Goal: Information Seeking & Learning: Learn about a topic

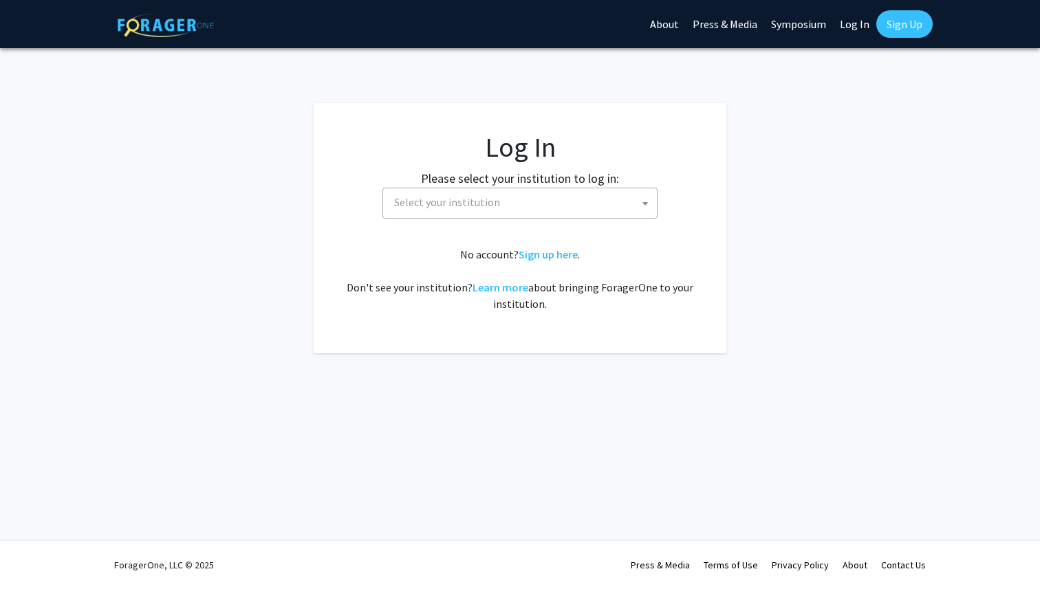
select select
click at [493, 201] on span "Select your institution" at bounding box center [447, 202] width 106 height 14
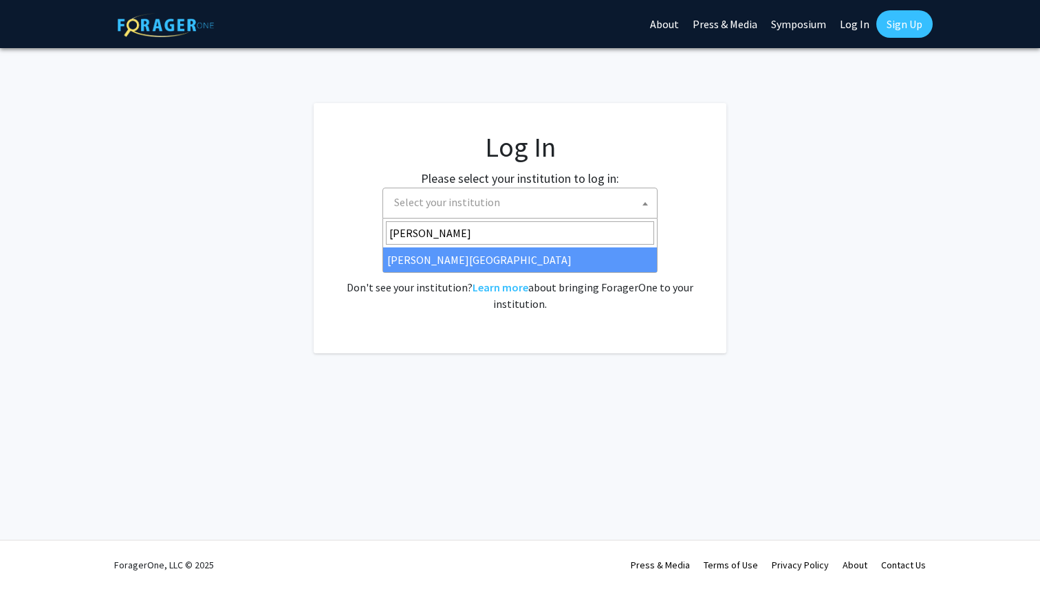
type input "thomas"
select select "24"
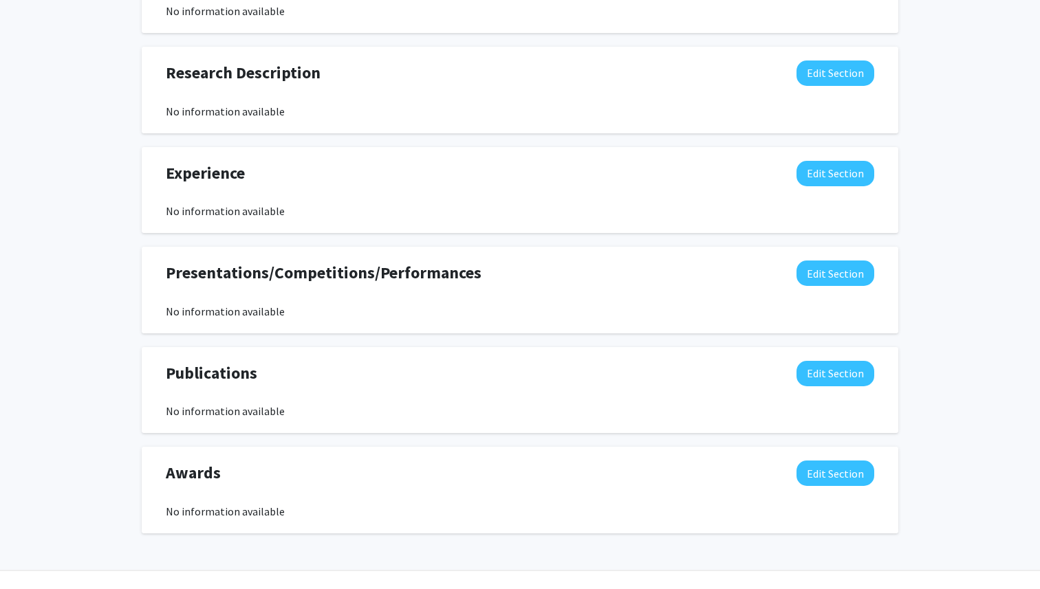
scroll to position [779, 0]
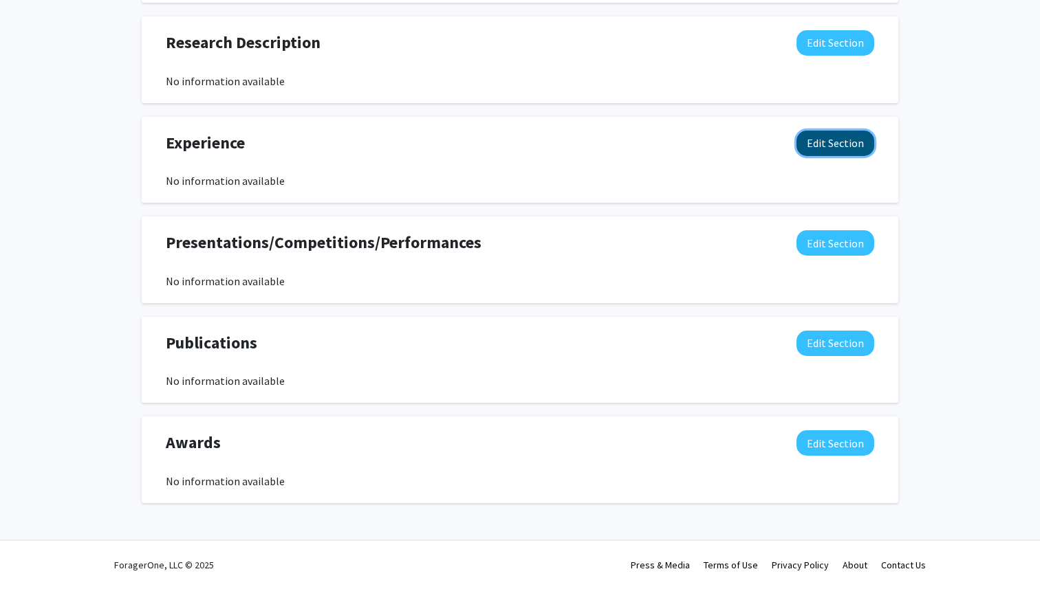
click at [858, 144] on button "Edit Section" at bounding box center [835, 143] width 78 height 25
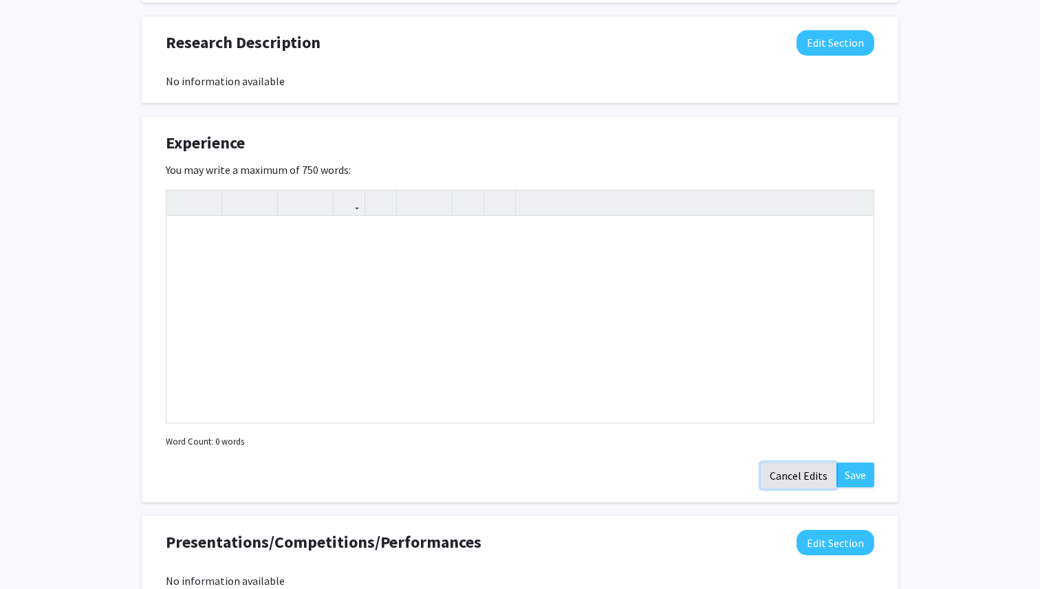
click at [783, 479] on button "Cancel Edits" at bounding box center [798, 476] width 76 height 26
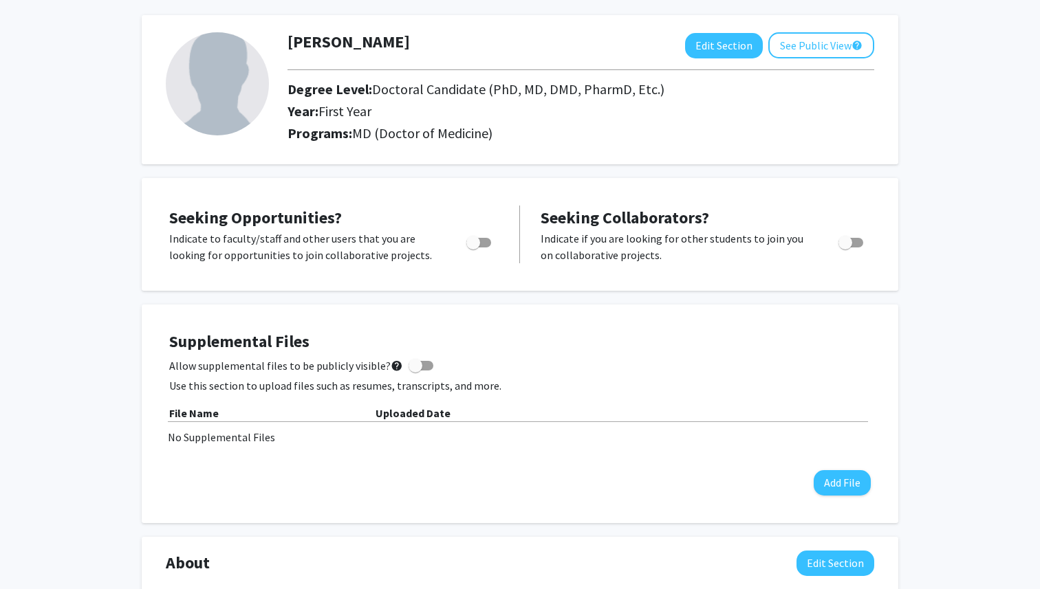
scroll to position [0, 0]
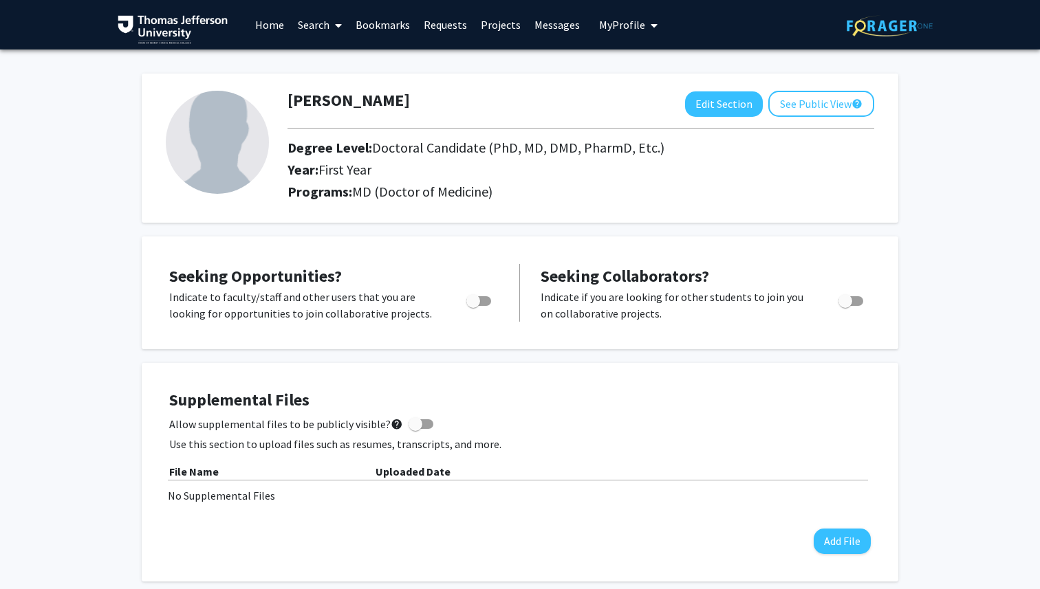
click at [305, 25] on link "Search" at bounding box center [320, 25] width 58 height 48
click at [335, 63] on span "Faculty/Staff" at bounding box center [341, 64] width 101 height 28
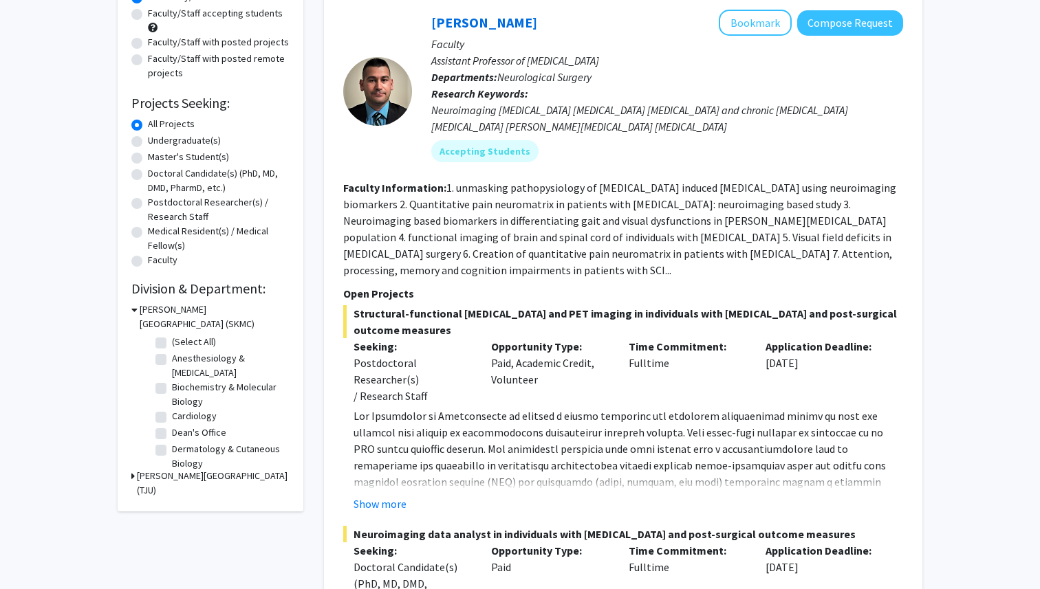
scroll to position [154, 0]
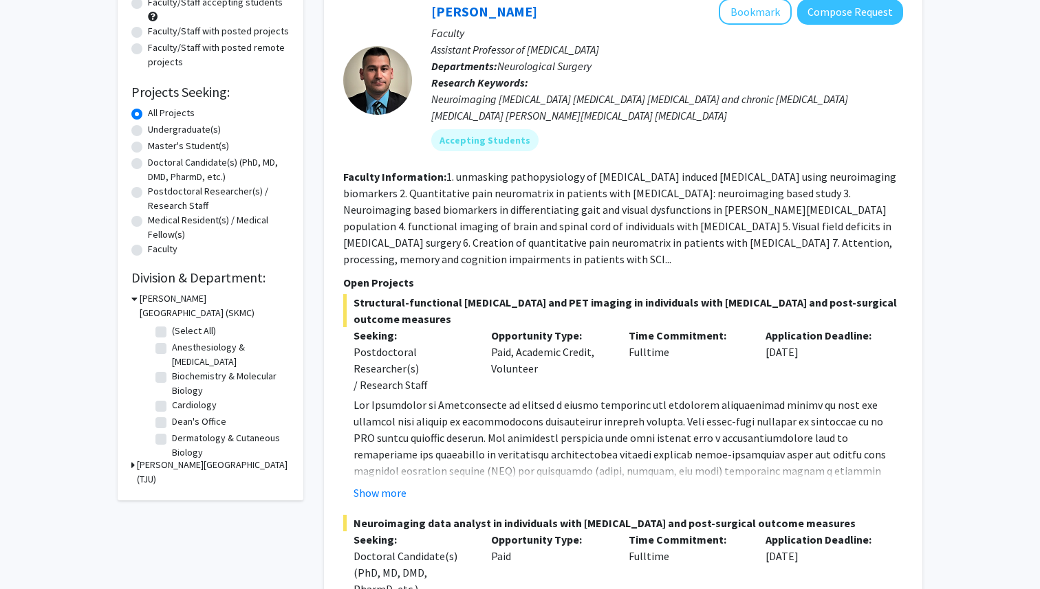
click at [172, 349] on label "Anesthesiology & [MEDICAL_DATA]" at bounding box center [229, 354] width 114 height 29
click at [172, 349] on input "Anesthesiology & [MEDICAL_DATA]" at bounding box center [176, 344] width 9 height 9
checkbox input "true"
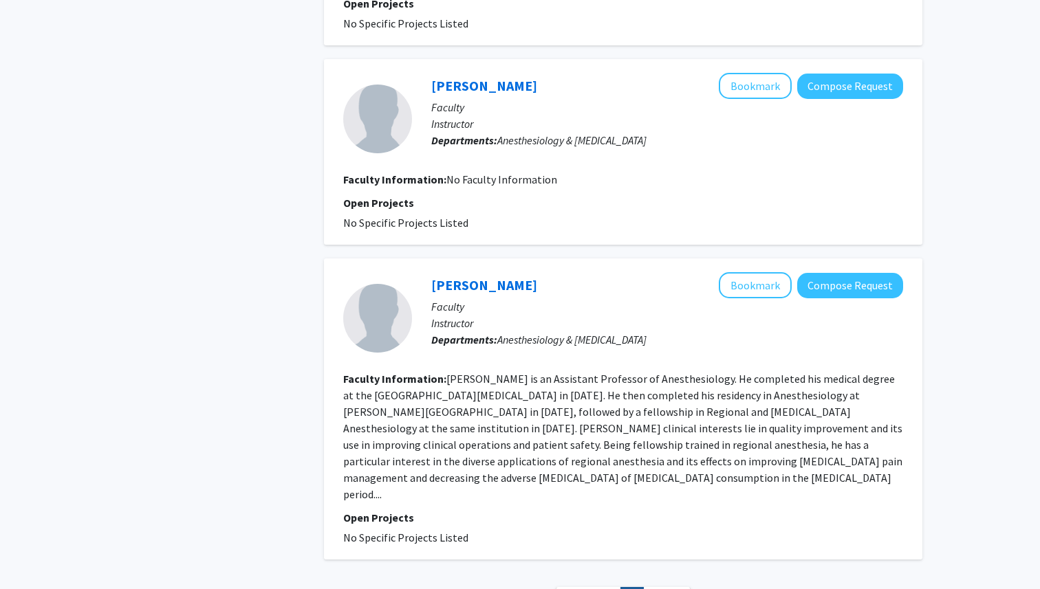
scroll to position [1899, 0]
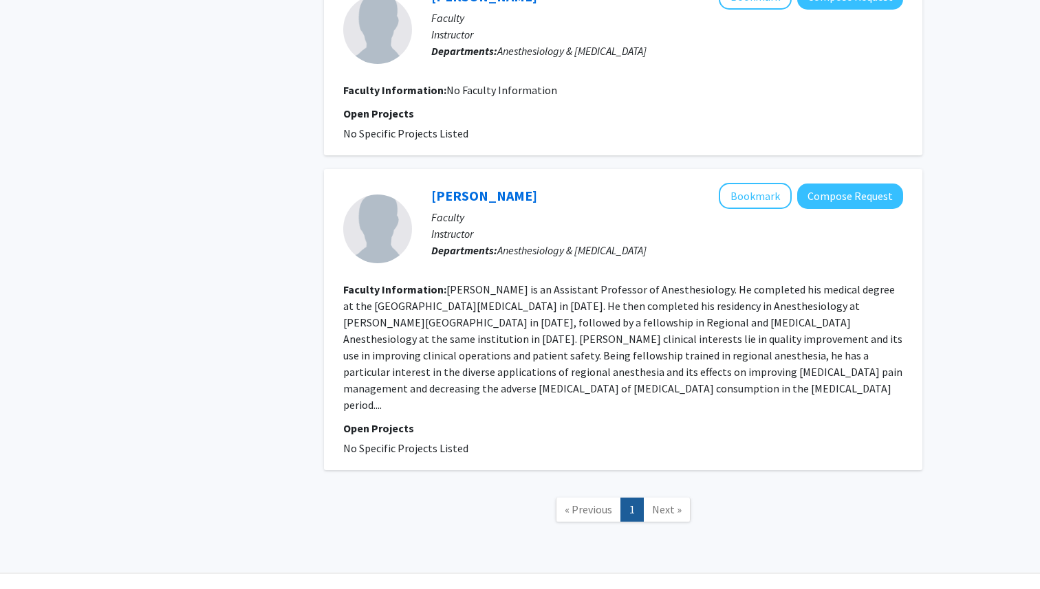
click at [666, 503] on span "Next »" at bounding box center [667, 510] width 30 height 14
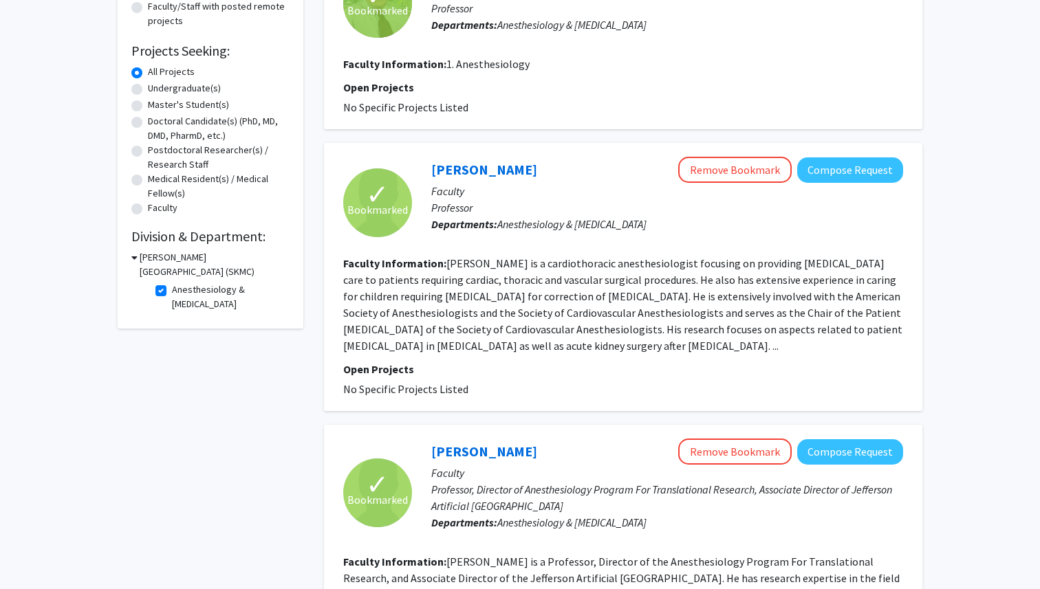
scroll to position [212, 0]
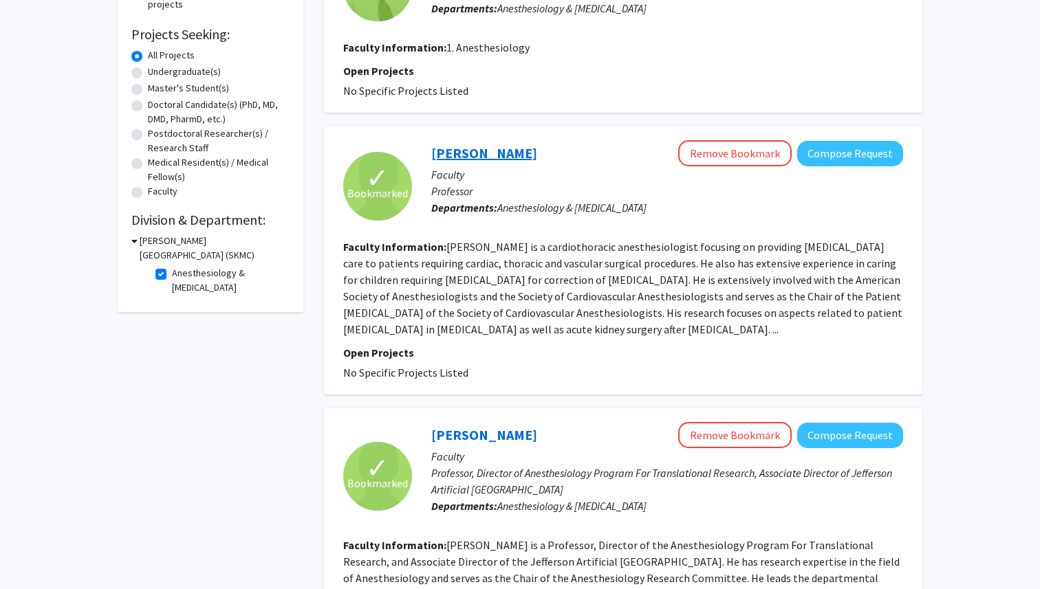
click at [494, 146] on link "[PERSON_NAME]" at bounding box center [484, 152] width 106 height 17
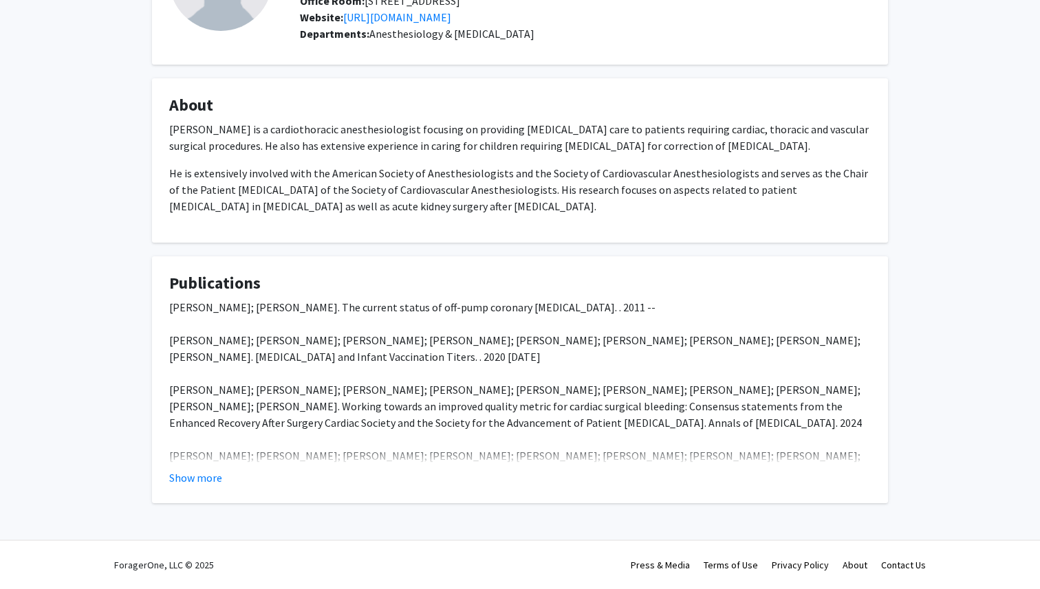
scroll to position [160, 0]
click at [208, 483] on button "Show more" at bounding box center [195, 478] width 53 height 17
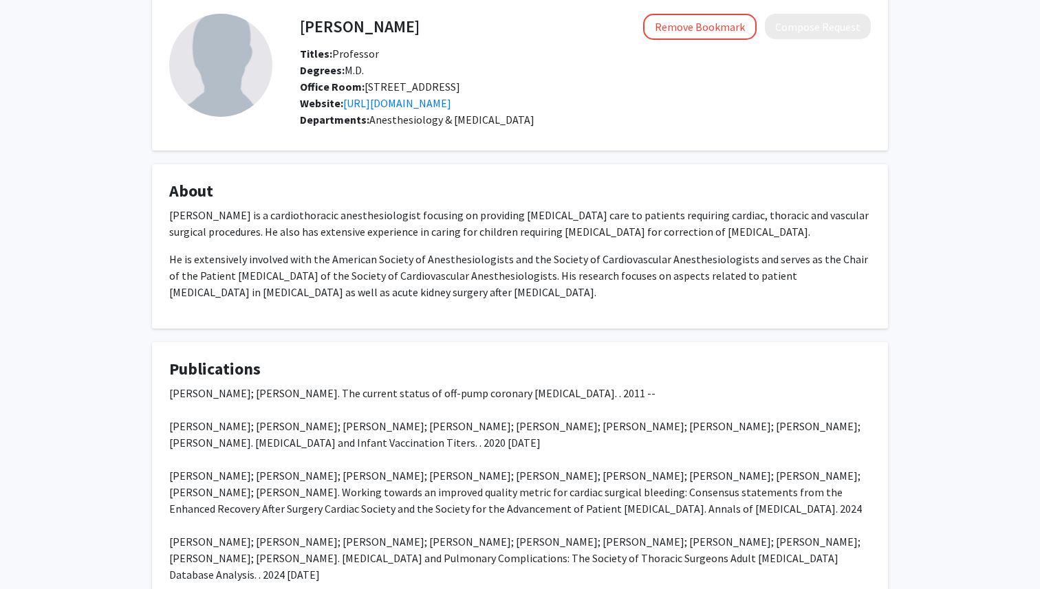
scroll to position [0, 0]
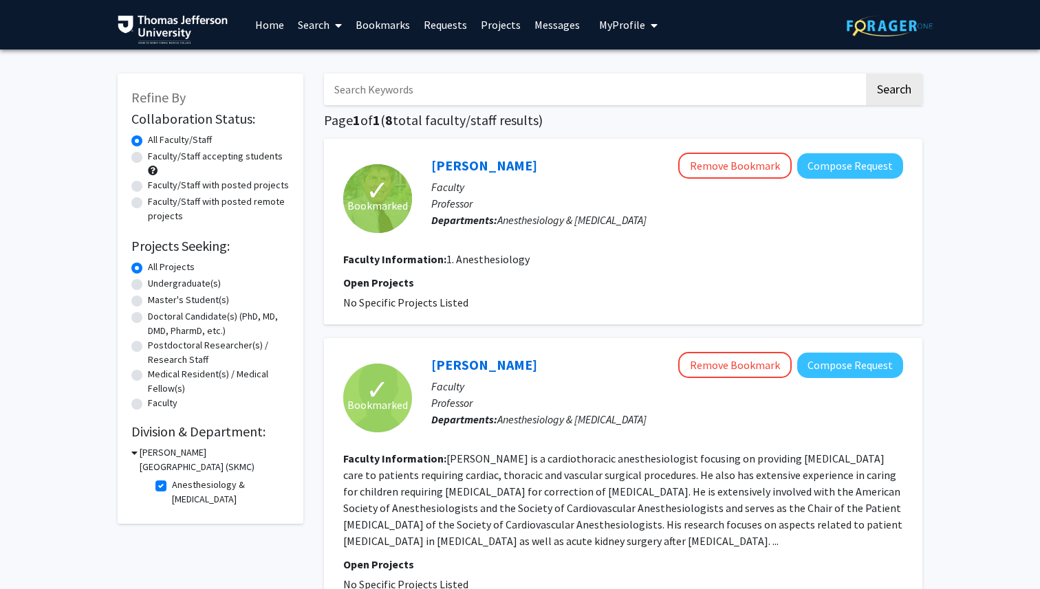
click at [387, 26] on link "Bookmarks" at bounding box center [383, 25] width 68 height 48
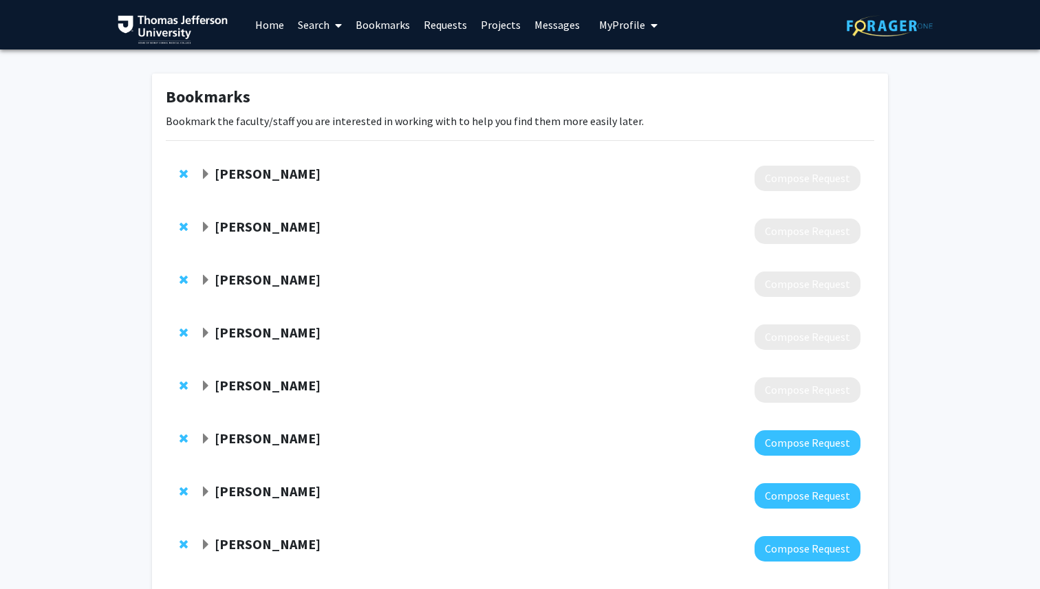
click at [237, 173] on strong "[PERSON_NAME]" at bounding box center [268, 173] width 106 height 17
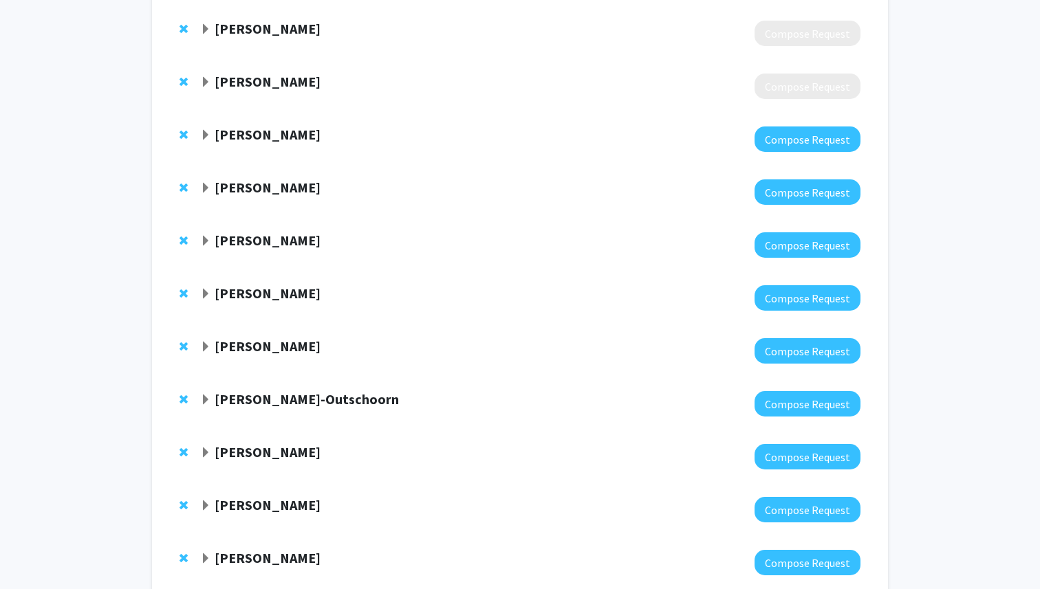
scroll to position [597, 0]
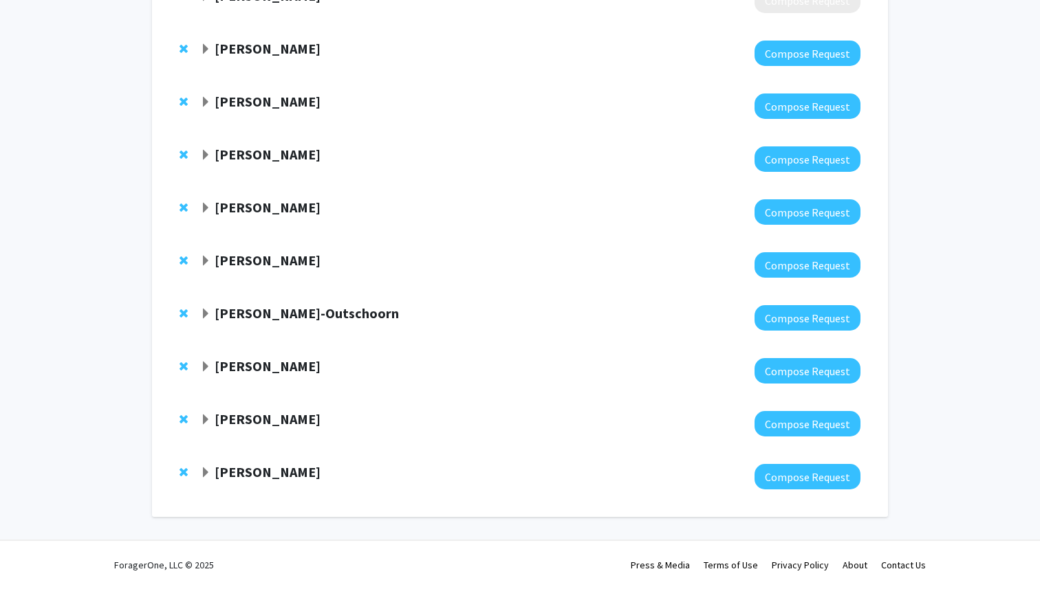
click at [277, 50] on strong "[PERSON_NAME]" at bounding box center [268, 48] width 106 height 17
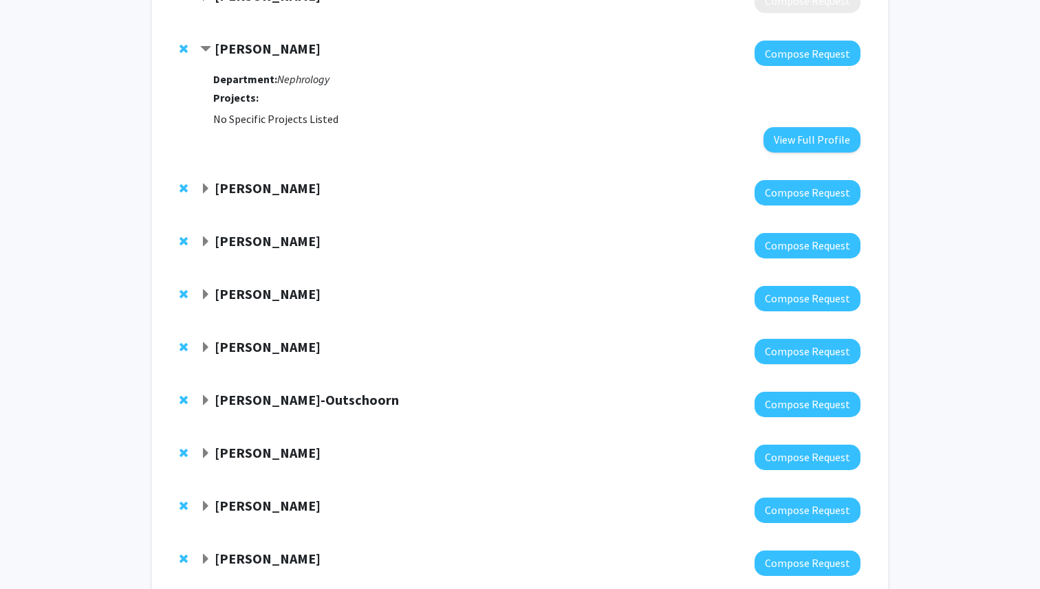
click at [277, 50] on strong "[PERSON_NAME]" at bounding box center [268, 48] width 106 height 17
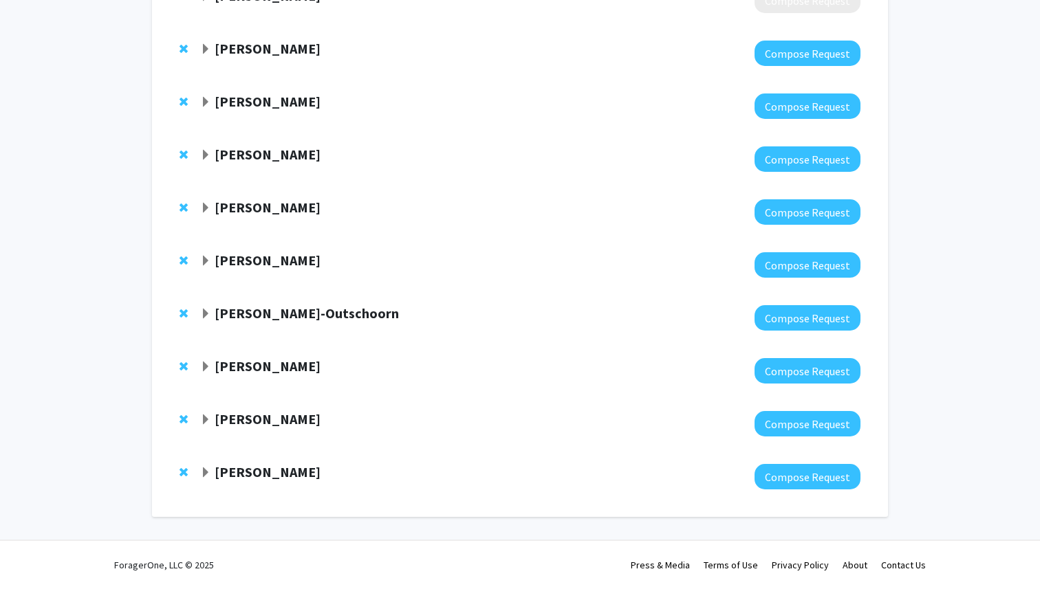
click at [269, 107] on strong "[PERSON_NAME]" at bounding box center [268, 101] width 106 height 17
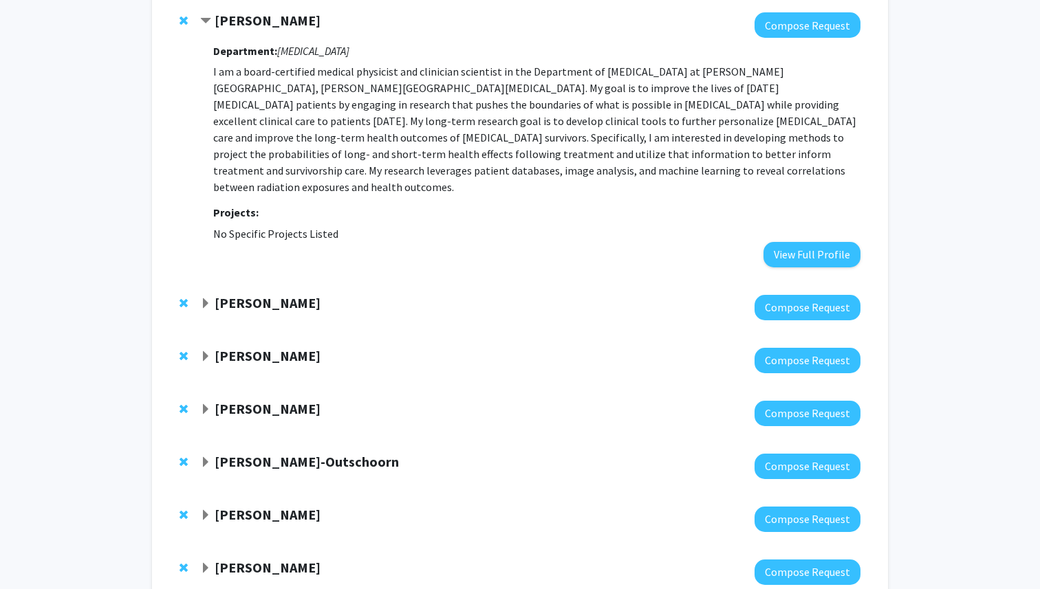
scroll to position [713, 0]
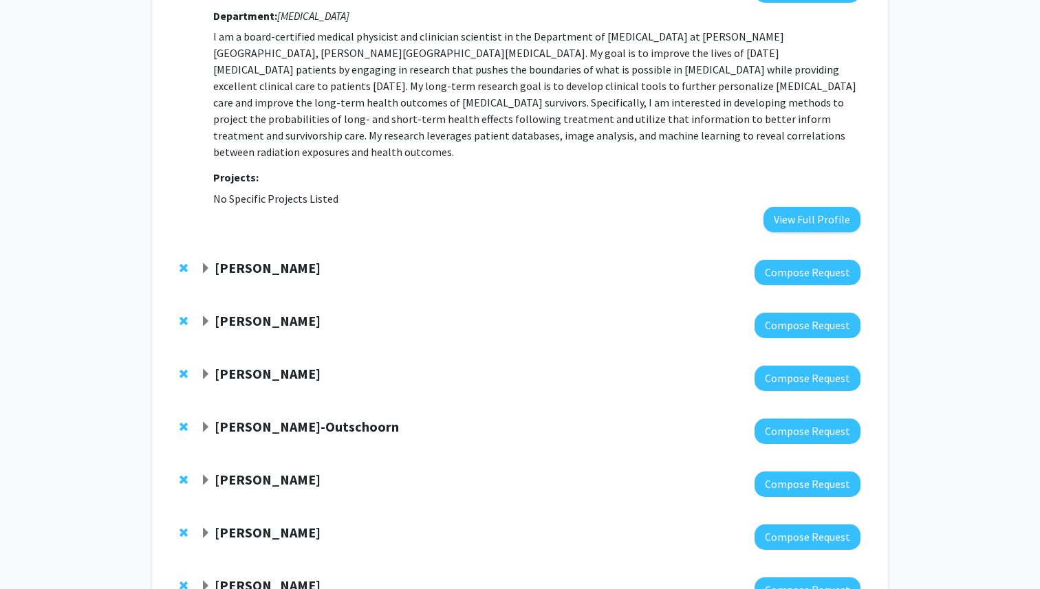
click at [224, 259] on strong "[PERSON_NAME]" at bounding box center [268, 267] width 106 height 17
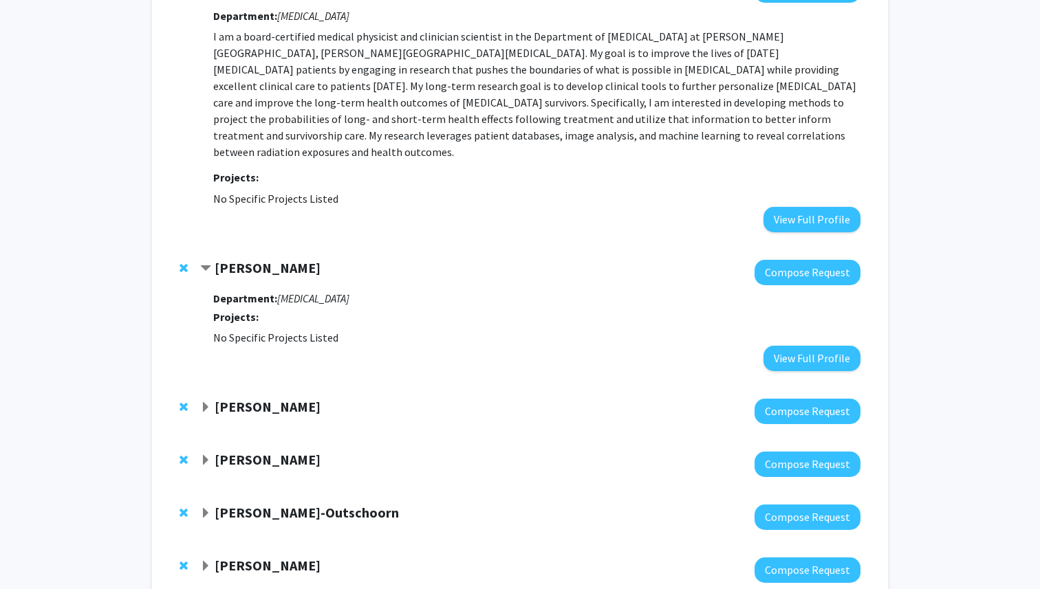
click at [224, 259] on strong "[PERSON_NAME]" at bounding box center [268, 267] width 106 height 17
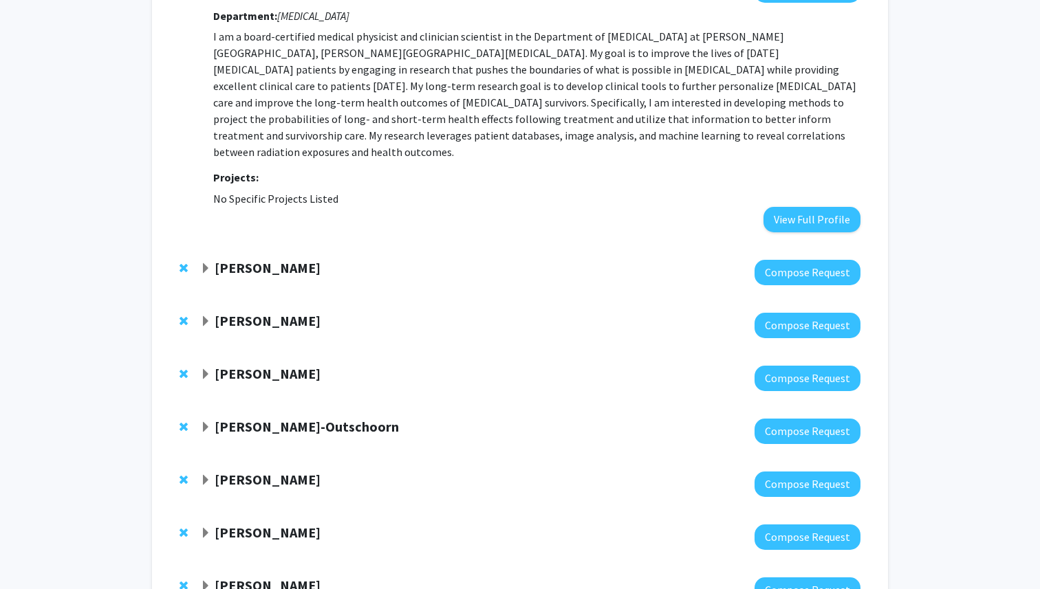
click at [241, 312] on strong "[PERSON_NAME]" at bounding box center [268, 320] width 106 height 17
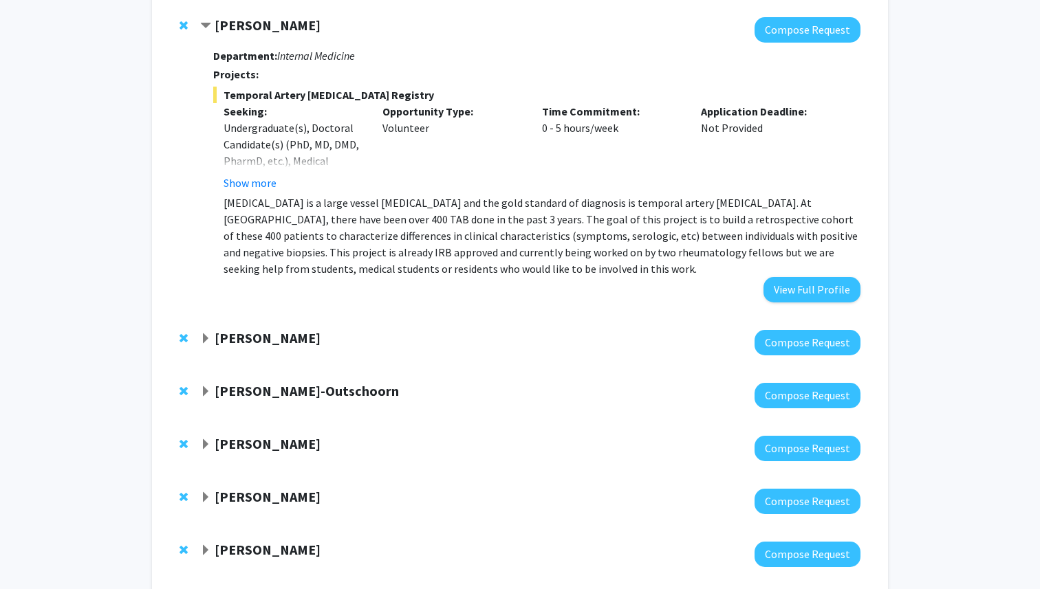
scroll to position [1011, 0]
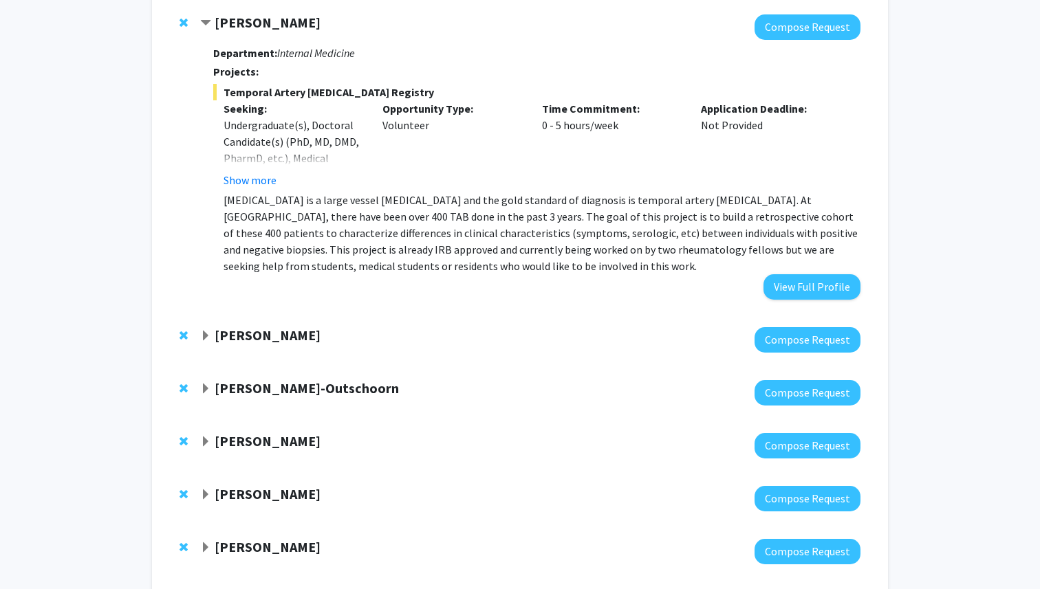
click at [273, 327] on strong "[PERSON_NAME]" at bounding box center [268, 335] width 106 height 17
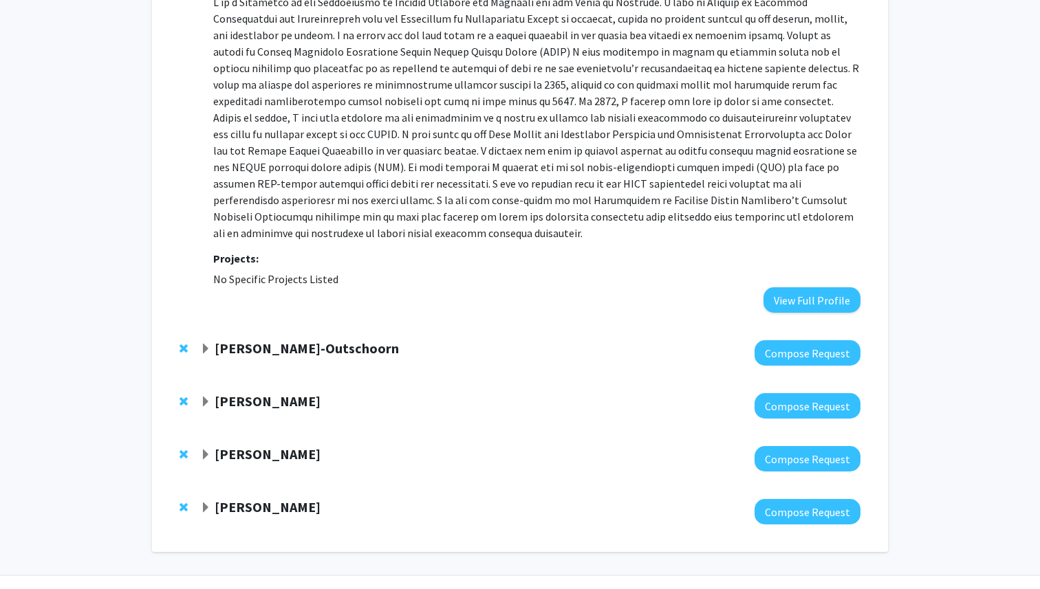
scroll to position [1398, 0]
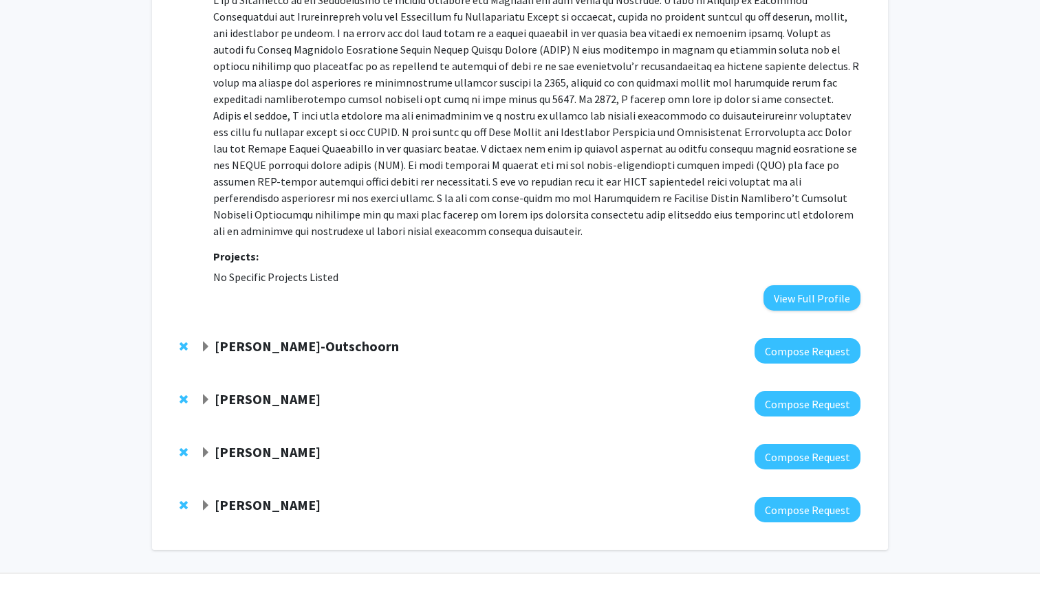
click at [230, 338] on strong "[PERSON_NAME]-Outschoorn" at bounding box center [307, 346] width 184 height 17
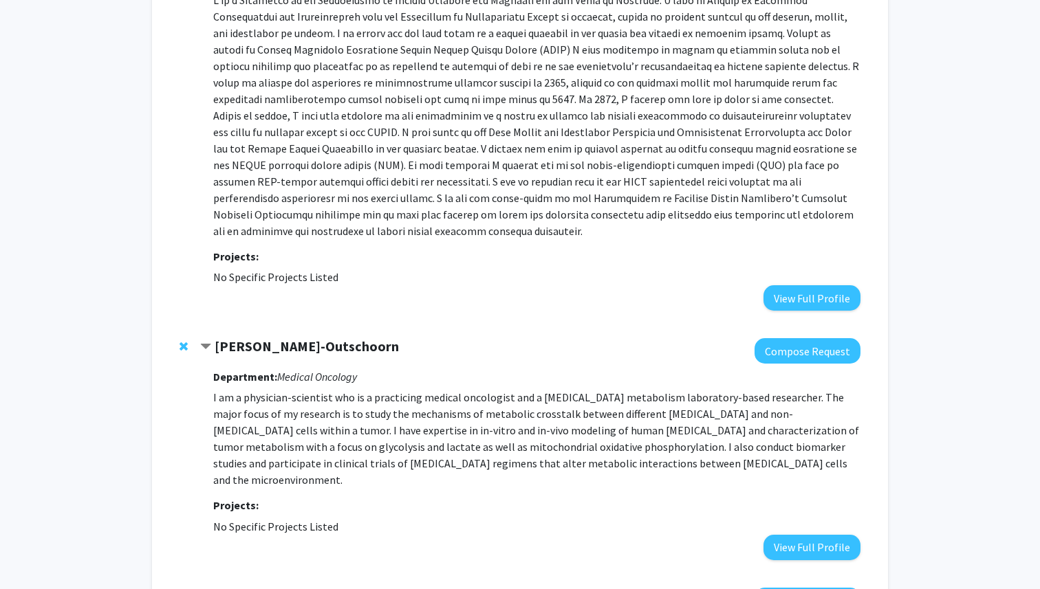
click at [230, 338] on strong "[PERSON_NAME]-Outschoorn" at bounding box center [307, 346] width 184 height 17
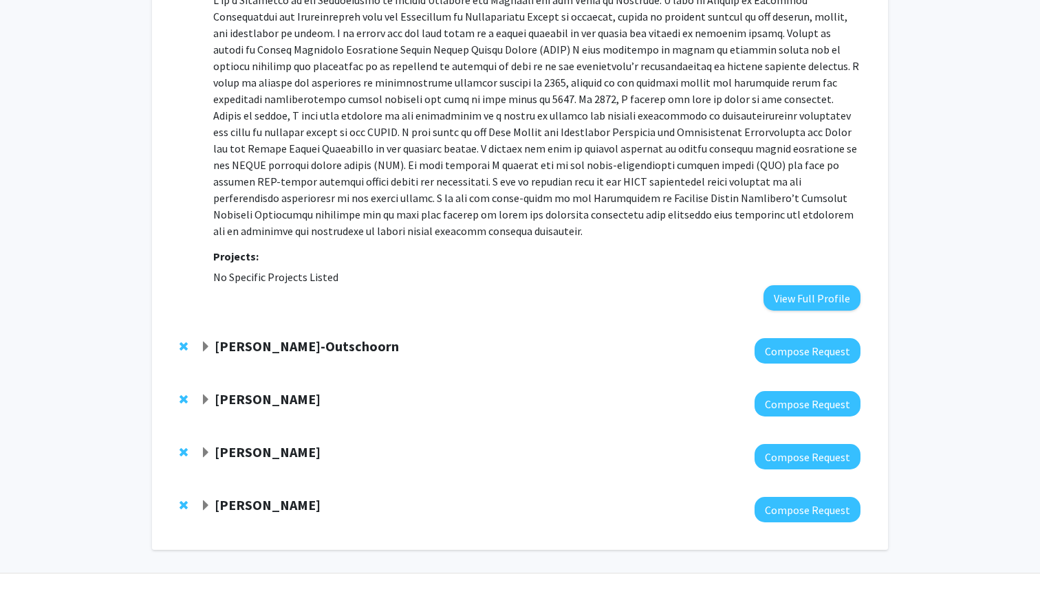
click at [236, 377] on div "[PERSON_NAME] Compose Request" at bounding box center [520, 403] width 708 height 53
click at [238, 391] on strong "[PERSON_NAME]" at bounding box center [268, 399] width 106 height 17
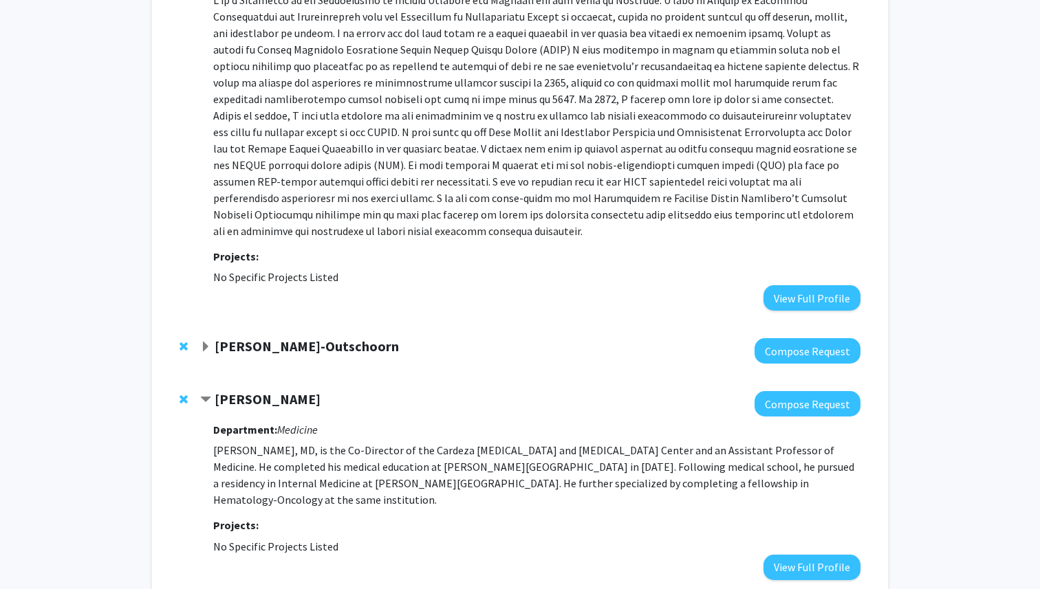
click at [238, 391] on strong "[PERSON_NAME]" at bounding box center [268, 399] width 106 height 17
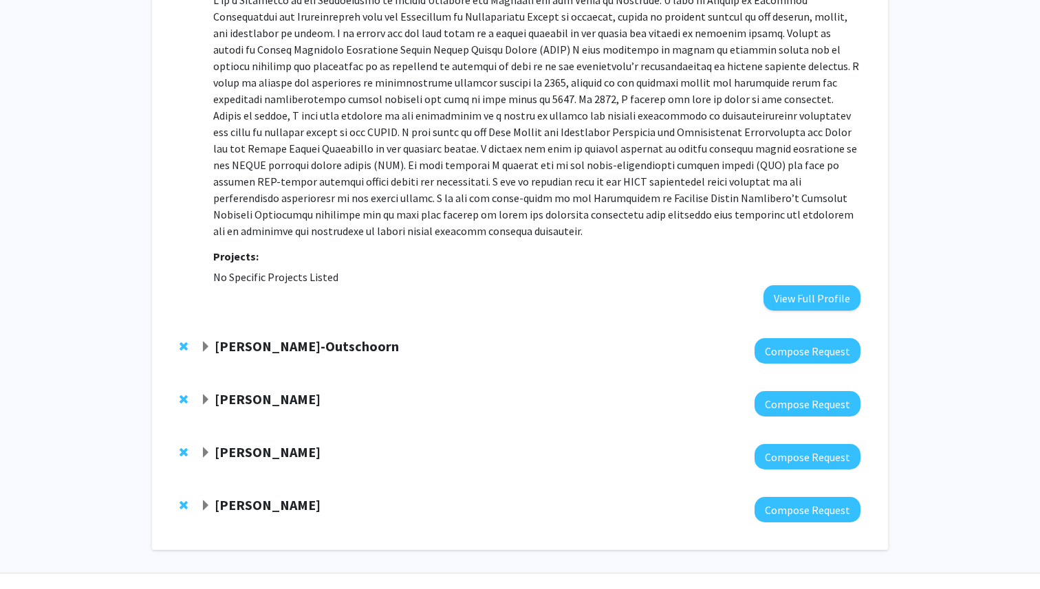
click at [241, 430] on div "[PERSON_NAME] Compose Request" at bounding box center [520, 456] width 708 height 53
click at [241, 443] on strong "[PERSON_NAME]" at bounding box center [268, 451] width 106 height 17
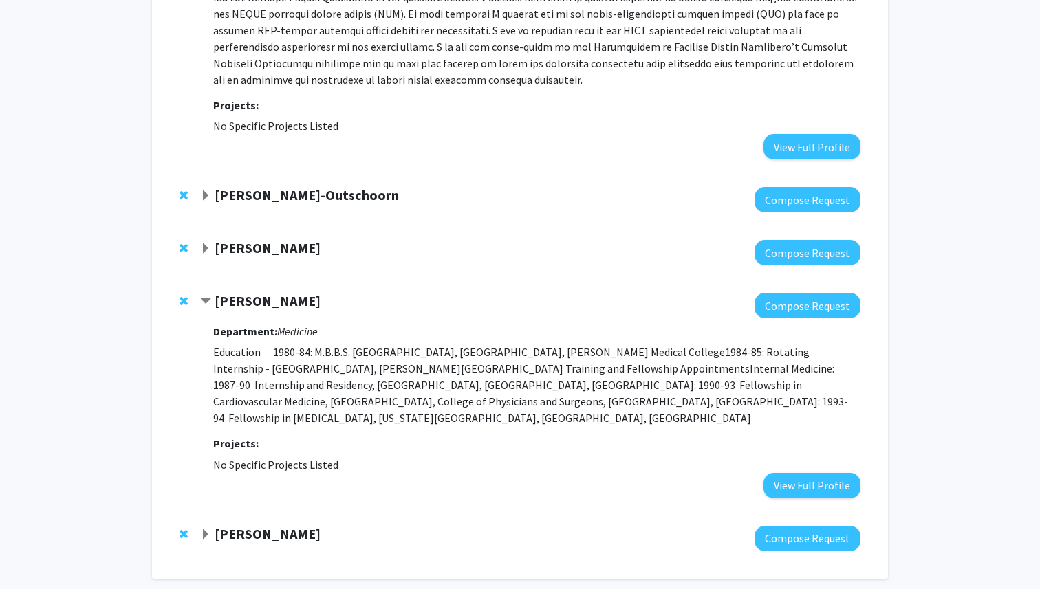
scroll to position [1559, 0]
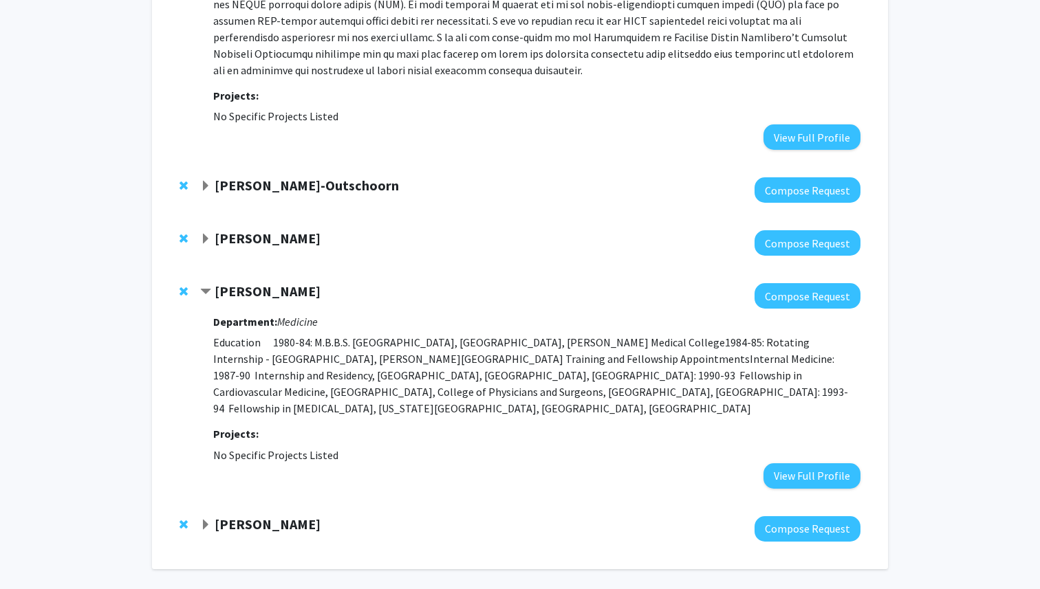
click at [260, 283] on strong "[PERSON_NAME]" at bounding box center [268, 291] width 106 height 17
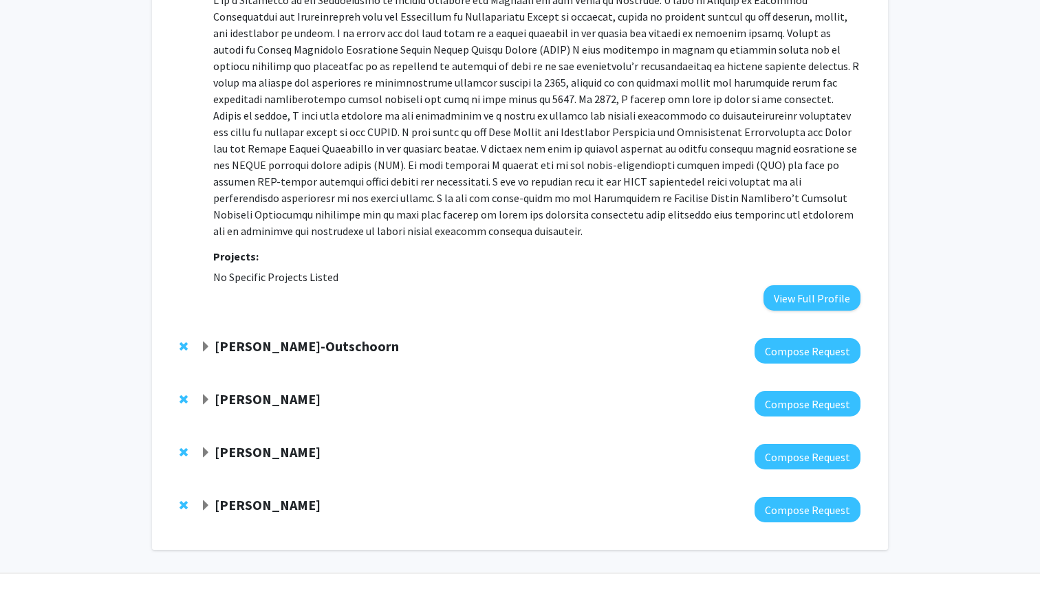
click at [243, 443] on strong "[PERSON_NAME]" at bounding box center [268, 451] width 106 height 17
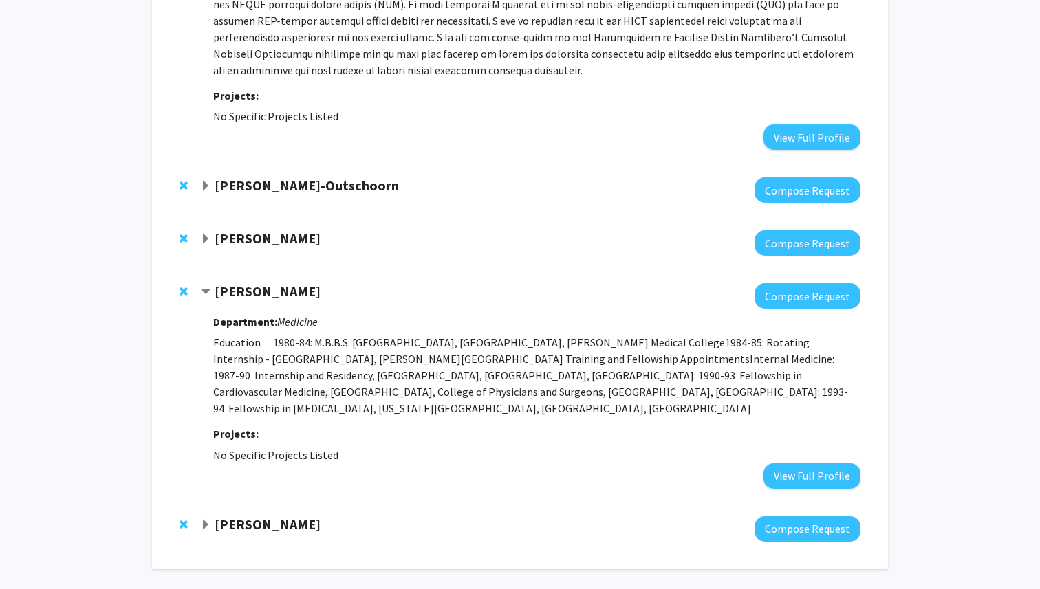
click at [239, 503] on div "[PERSON_NAME] Compose Request" at bounding box center [520, 529] width 708 height 53
click at [241, 516] on strong "[PERSON_NAME]" at bounding box center [268, 524] width 106 height 17
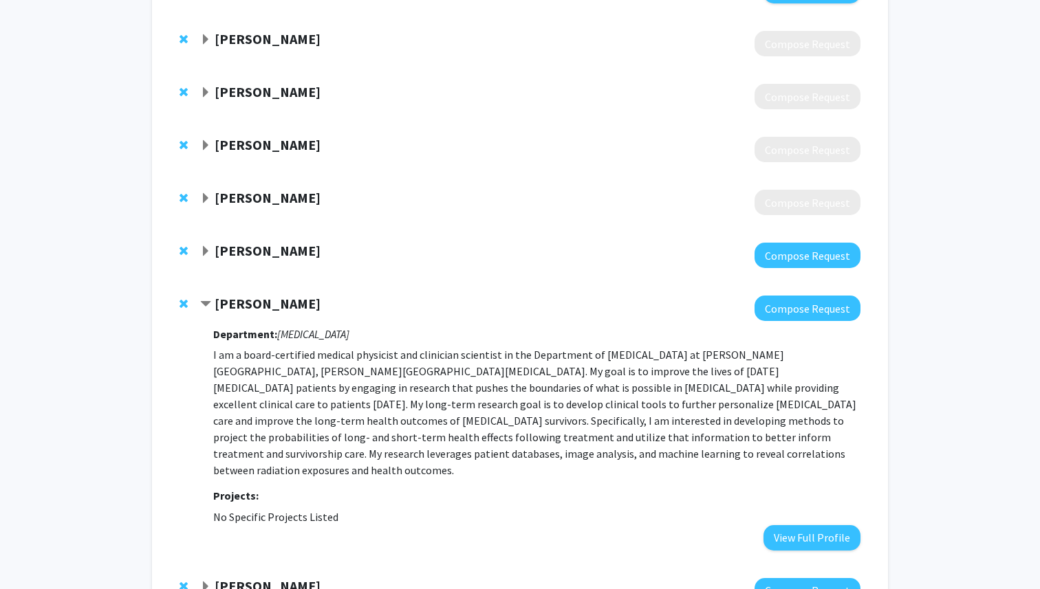
scroll to position [0, 0]
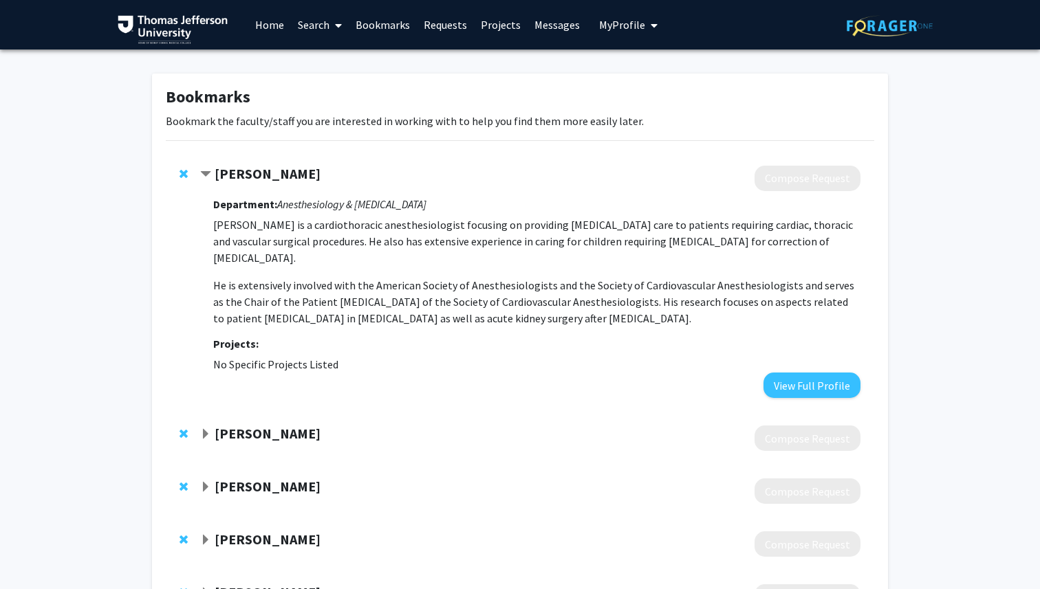
click at [312, 27] on link "Search" at bounding box center [320, 25] width 58 height 48
click at [329, 65] on span "Faculty/Staff" at bounding box center [341, 64] width 101 height 28
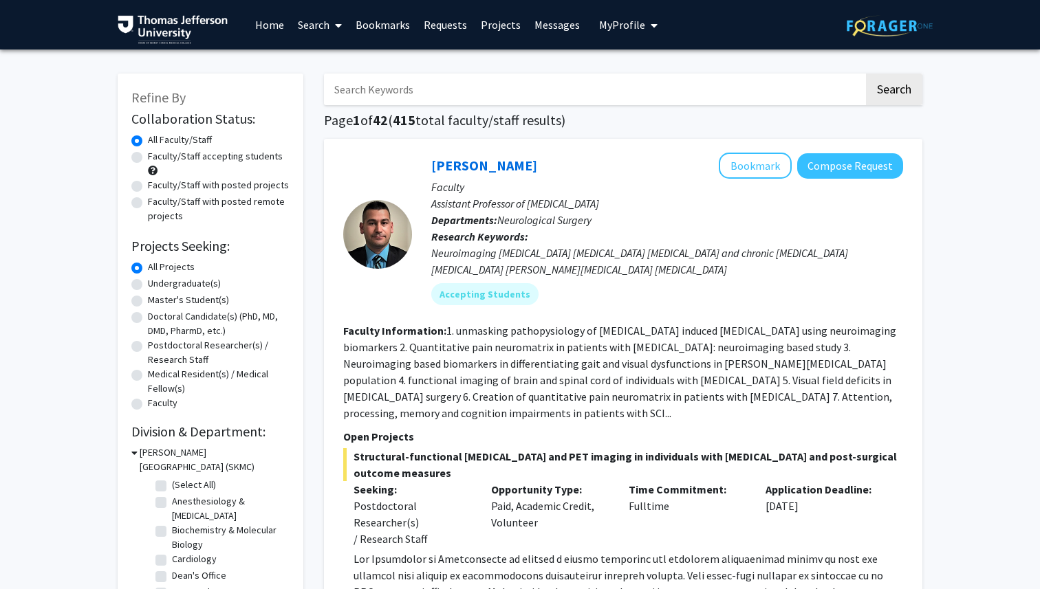
click at [497, 23] on link "Projects" at bounding box center [501, 25] width 54 height 48
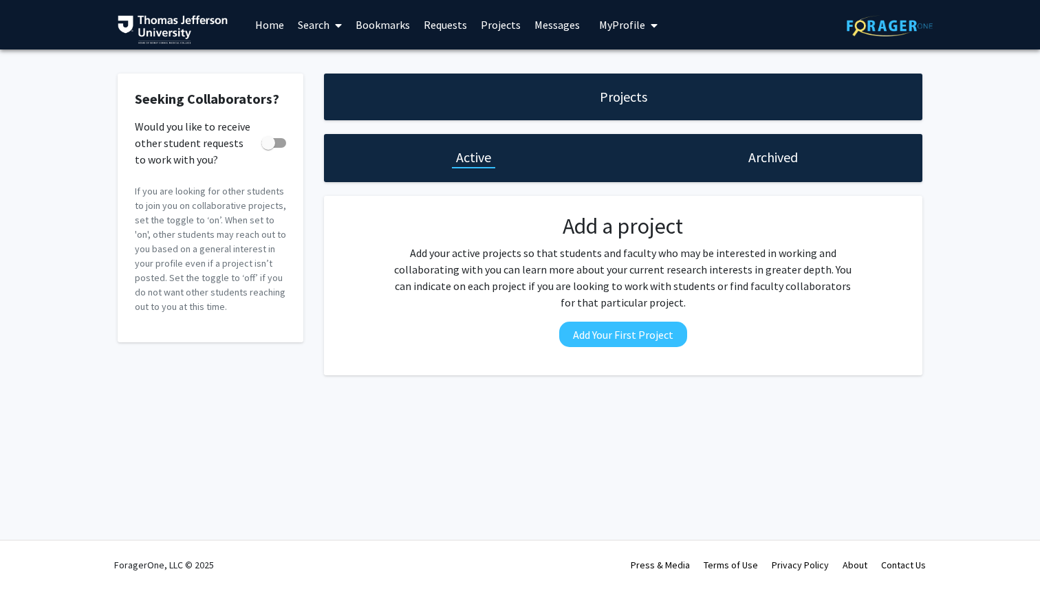
click at [305, 23] on link "Search" at bounding box center [320, 25] width 58 height 48
click at [338, 67] on span "Faculty/Staff" at bounding box center [341, 64] width 101 height 28
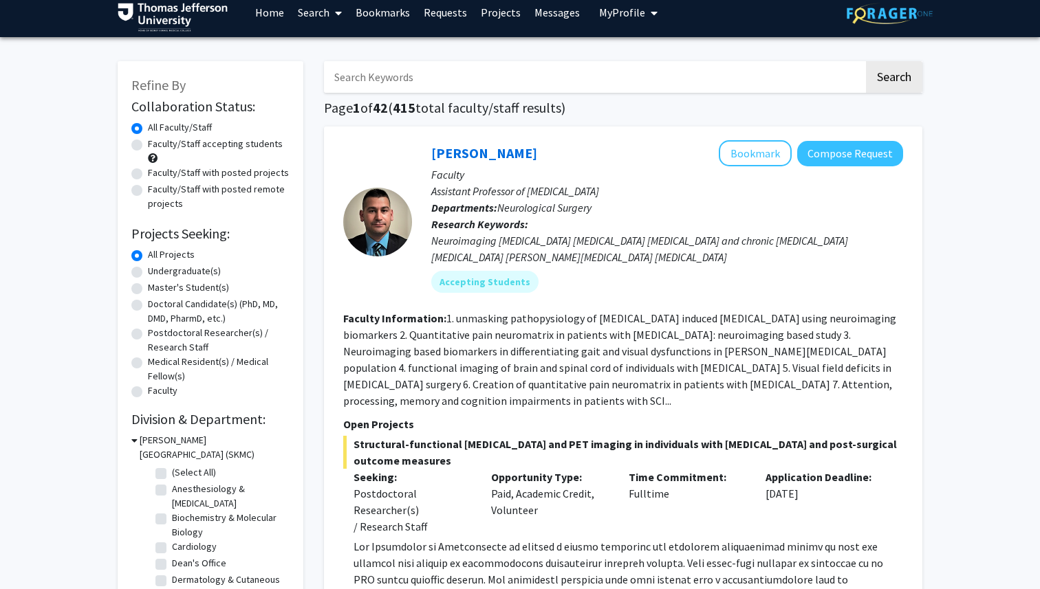
scroll to position [15, 0]
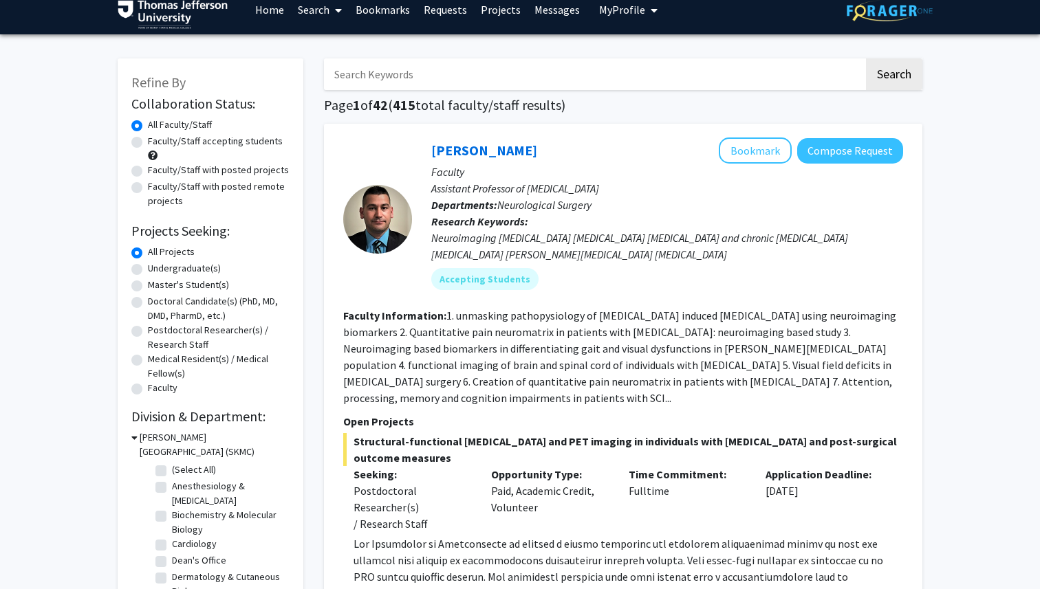
click at [148, 300] on label "Doctoral Candidate(s) (PhD, MD, DMD, PharmD, etc.)" at bounding box center [219, 308] width 142 height 29
click at [148, 300] on input "Doctoral Candidate(s) (PhD, MD, DMD, PharmD, etc.)" at bounding box center [152, 298] width 9 height 9
radio input "true"
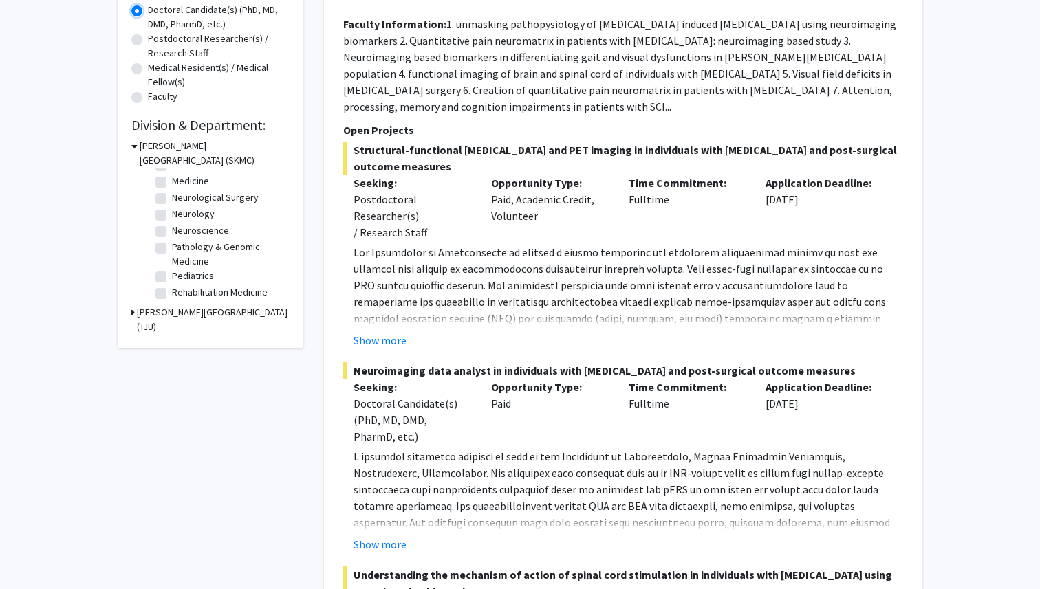
scroll to position [290, 0]
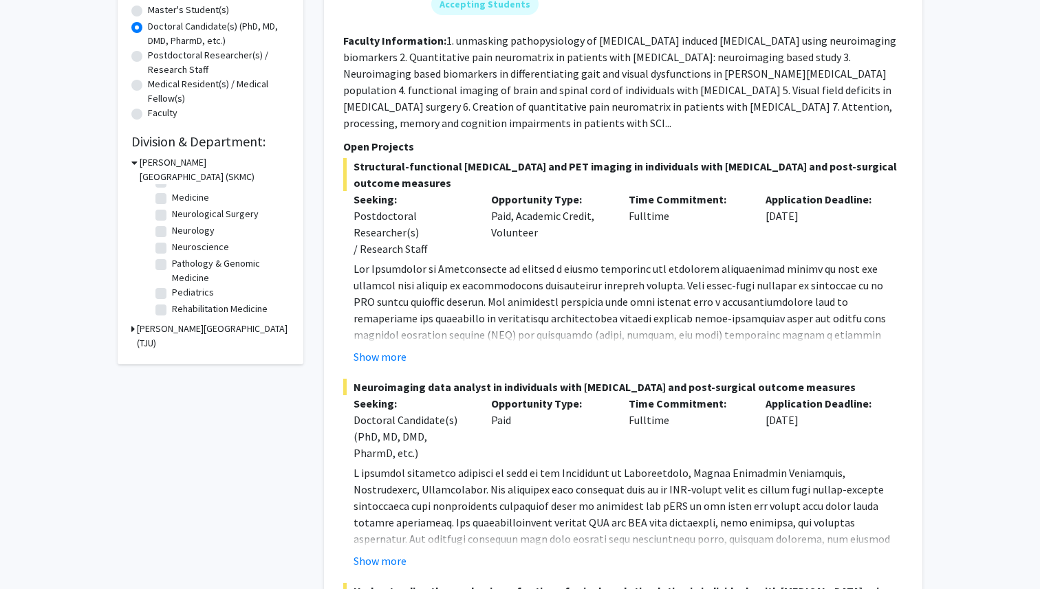
click at [145, 329] on h3 "[PERSON_NAME][GEOGRAPHIC_DATA] (TJU)" at bounding box center [213, 336] width 153 height 29
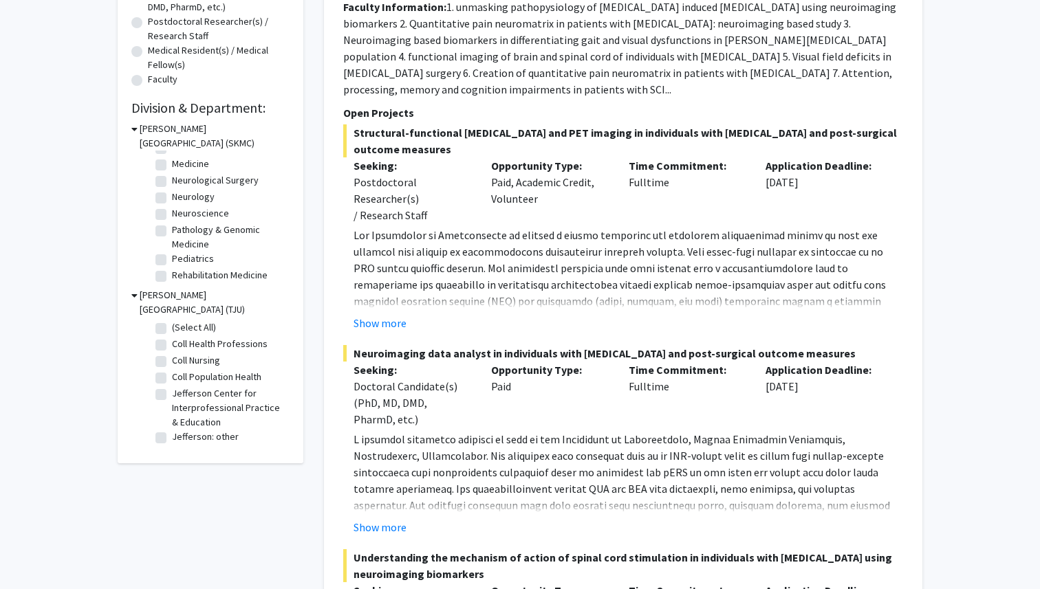
scroll to position [328, 0]
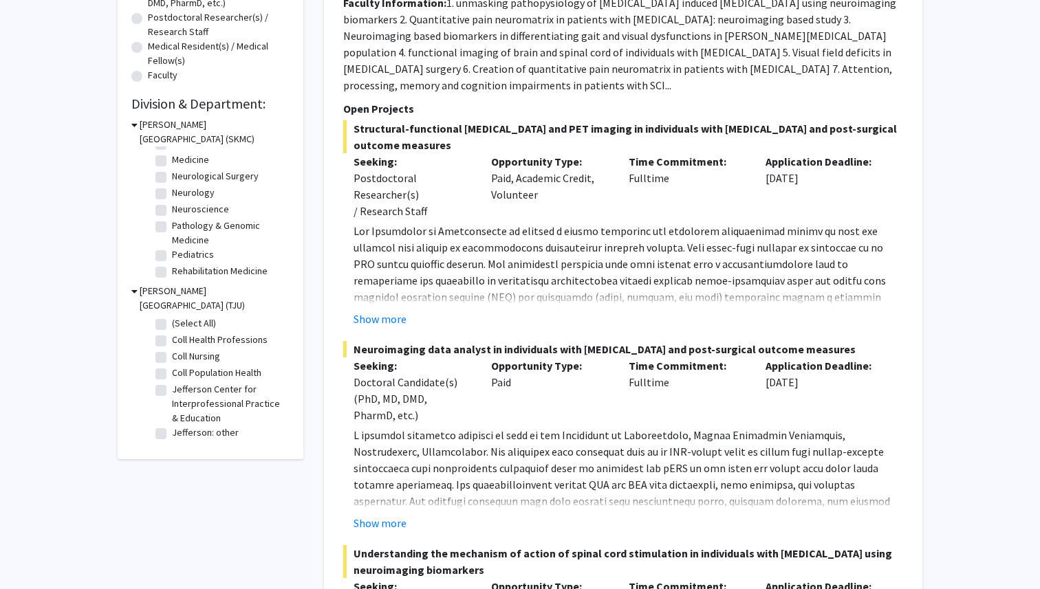
click at [142, 291] on h3 "[PERSON_NAME][GEOGRAPHIC_DATA] (TJU)" at bounding box center [215, 298] width 150 height 29
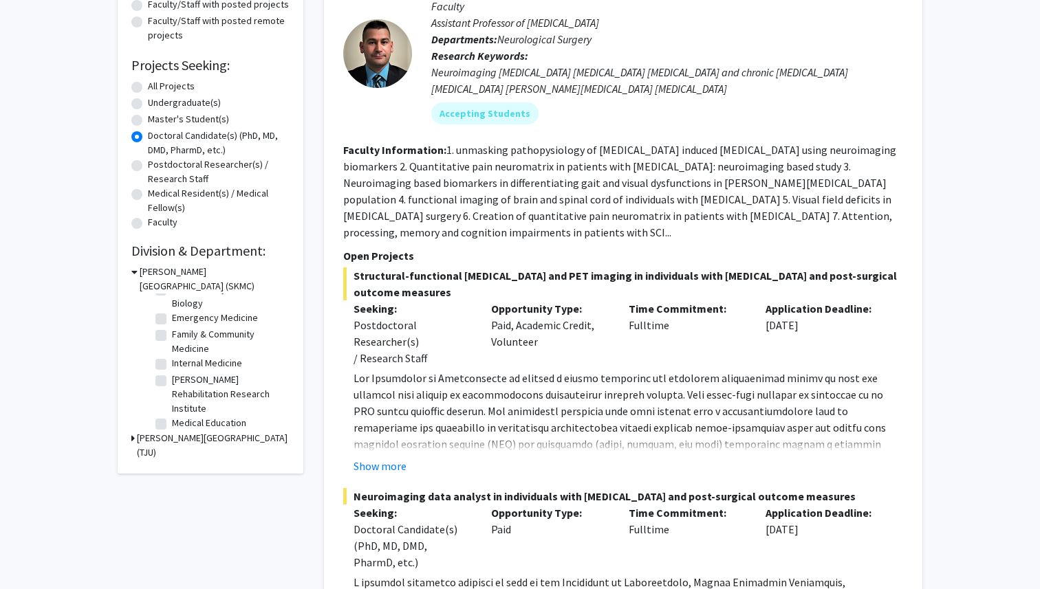
scroll to position [45, 0]
click at [156, 88] on label "All Projects" at bounding box center [171, 86] width 47 height 14
click at [156, 88] on input "All Projects" at bounding box center [152, 83] width 9 height 9
radio input "true"
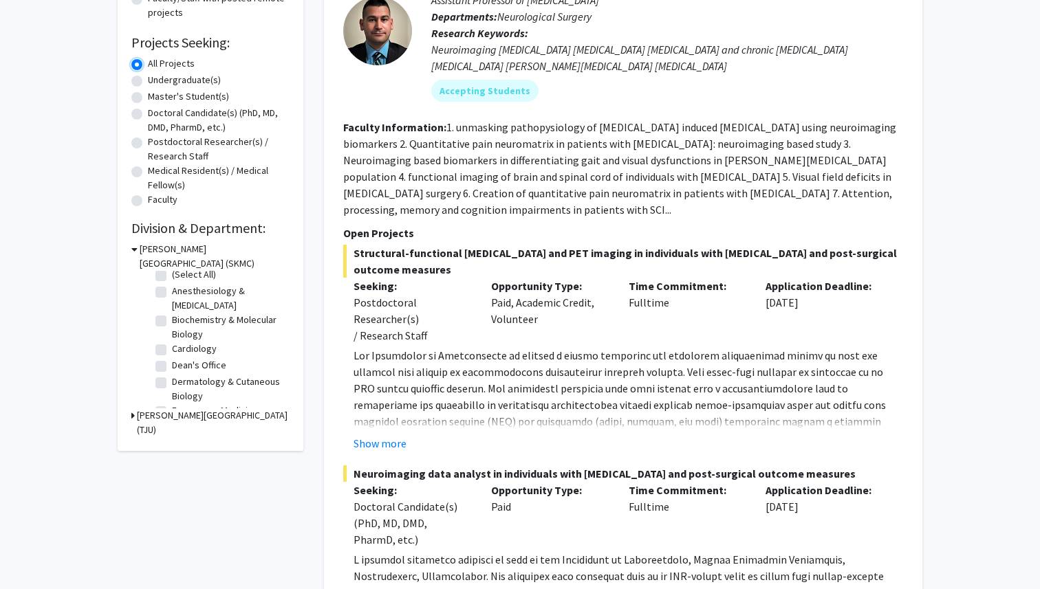
scroll to position [8, 0]
click at [185, 289] on label "Anesthesiology & [MEDICAL_DATA]" at bounding box center [229, 297] width 114 height 29
click at [181, 289] on input "Anesthesiology & [MEDICAL_DATA]" at bounding box center [176, 287] width 9 height 9
checkbox input "true"
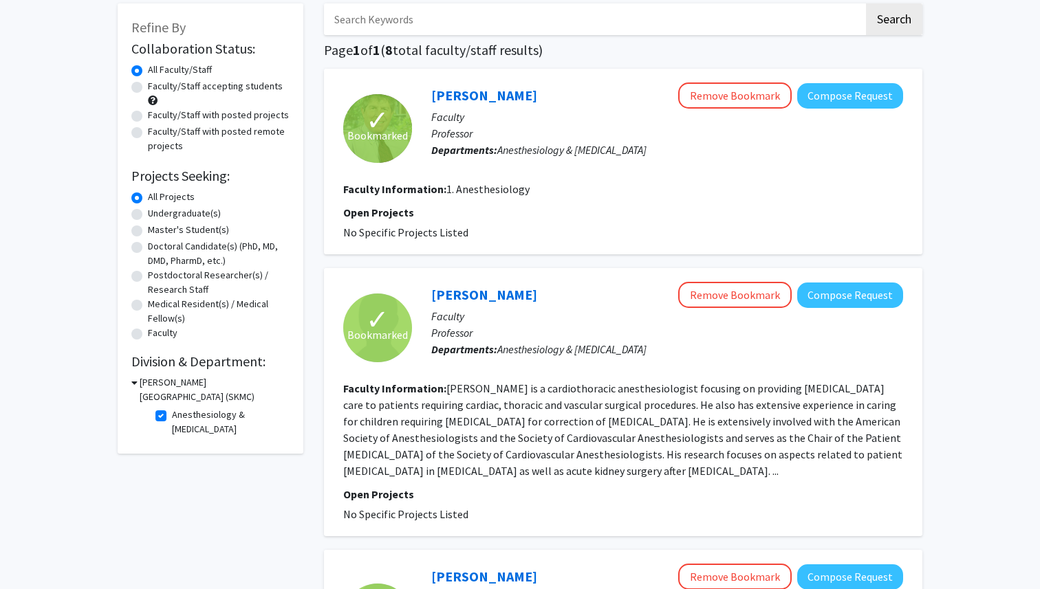
scroll to position [73, 0]
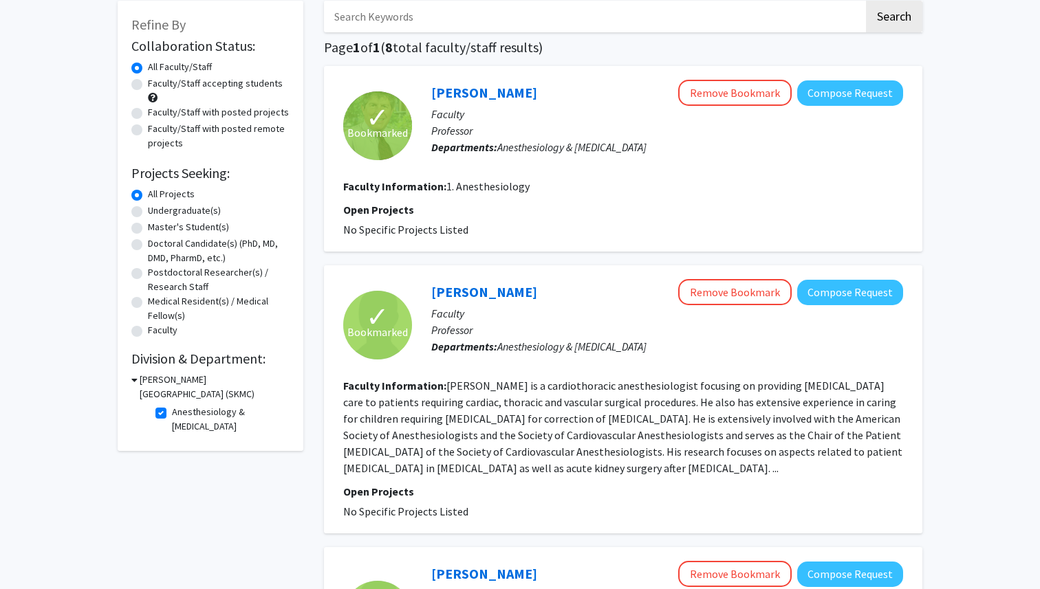
click at [172, 410] on label "Anesthesiology & [MEDICAL_DATA]" at bounding box center [229, 419] width 114 height 29
click at [172, 410] on input "Anesthesiology & [MEDICAL_DATA]" at bounding box center [176, 409] width 9 height 9
checkbox input "false"
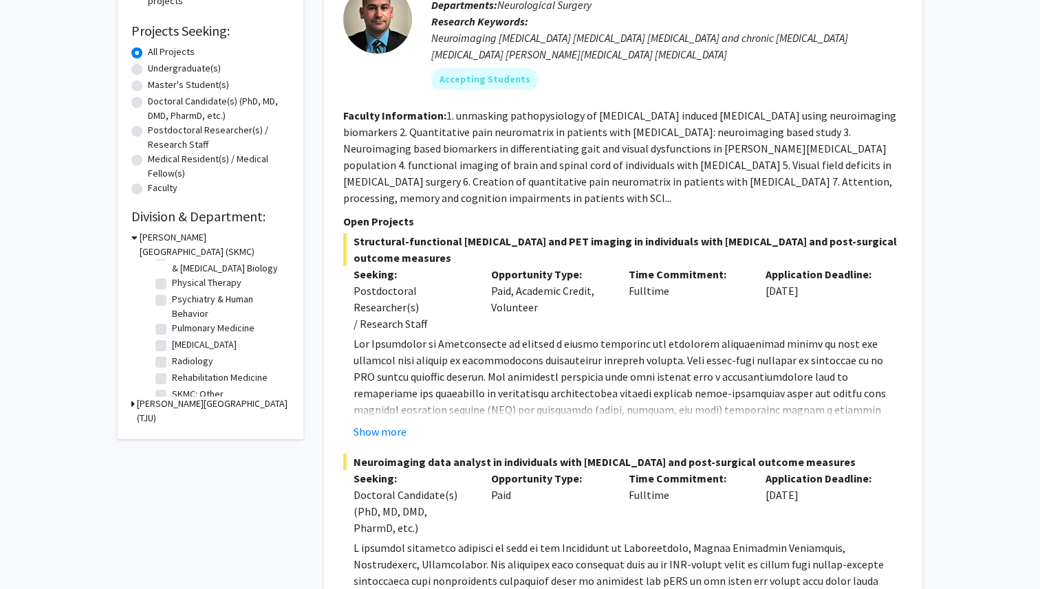
scroll to position [618, 0]
click at [186, 354] on label "Student" at bounding box center [188, 351] width 33 height 14
click at [181, 353] on input "Student" at bounding box center [176, 348] width 9 height 9
checkbox input "true"
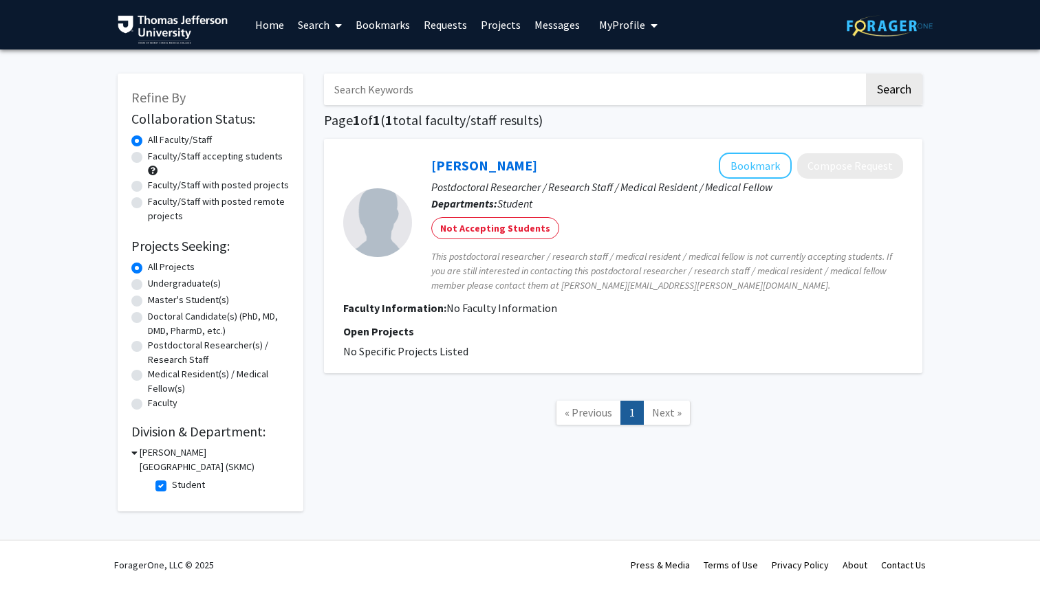
click at [172, 486] on label "Student" at bounding box center [188, 485] width 33 height 14
click at [172, 486] on input "Student" at bounding box center [176, 482] width 9 height 9
checkbox input "false"
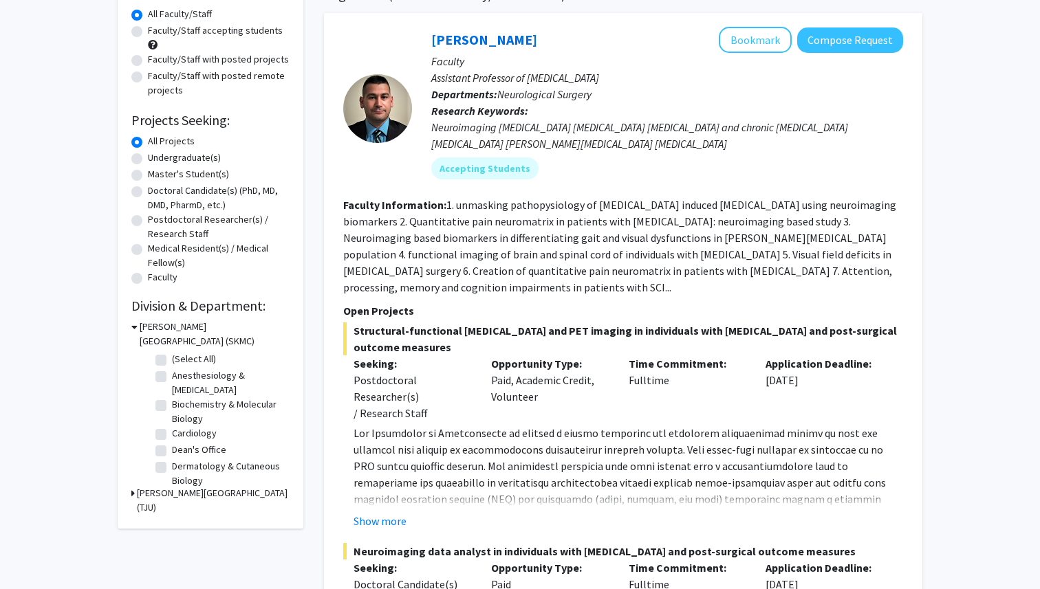
scroll to position [127, 0]
click at [148, 32] on label "Faculty/Staff accepting students" at bounding box center [215, 30] width 135 height 14
click at [148, 32] on input "Faculty/Staff accepting students" at bounding box center [152, 27] width 9 height 9
radio input "true"
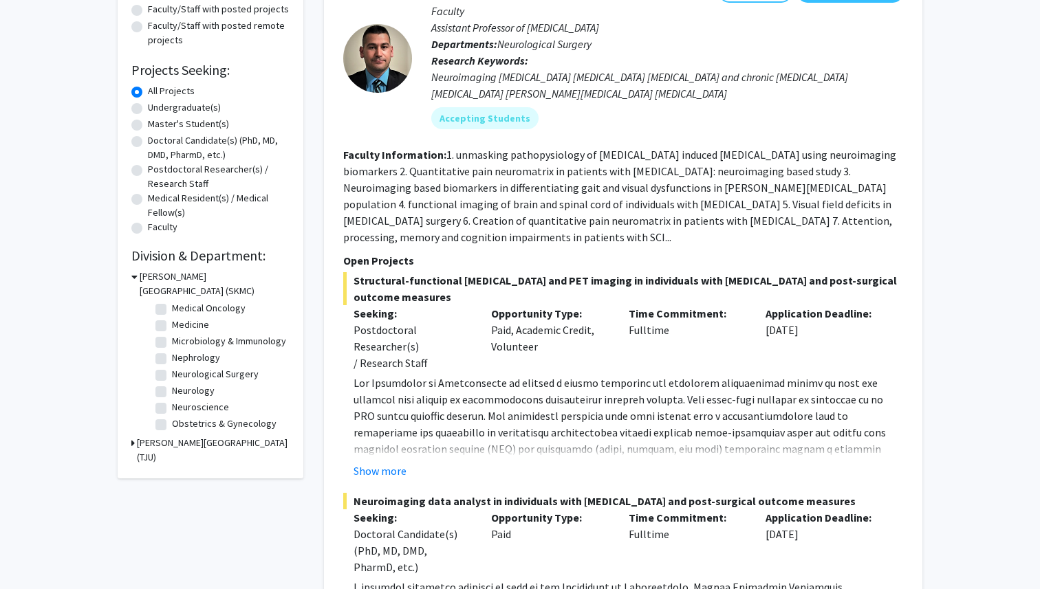
scroll to position [249, 0]
click at [172, 340] on label "Nephrology" at bounding box center [196, 338] width 48 height 14
click at [172, 340] on input "Nephrology" at bounding box center [176, 335] width 9 height 9
checkbox input "true"
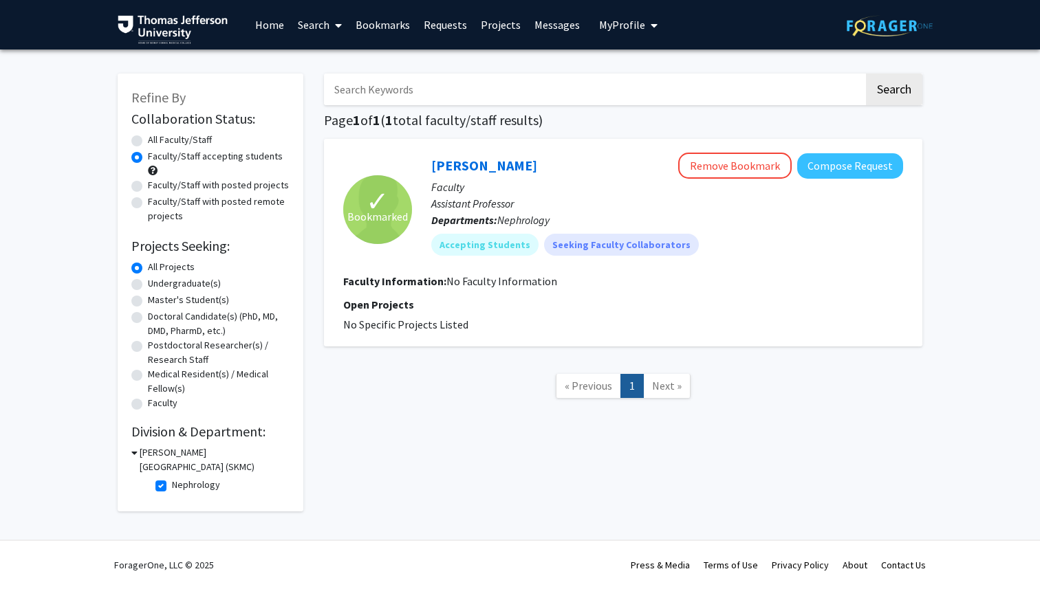
click at [172, 487] on label "Nephrology" at bounding box center [196, 485] width 48 height 14
click at [172, 487] on input "Nephrology" at bounding box center [176, 482] width 9 height 9
checkbox input "false"
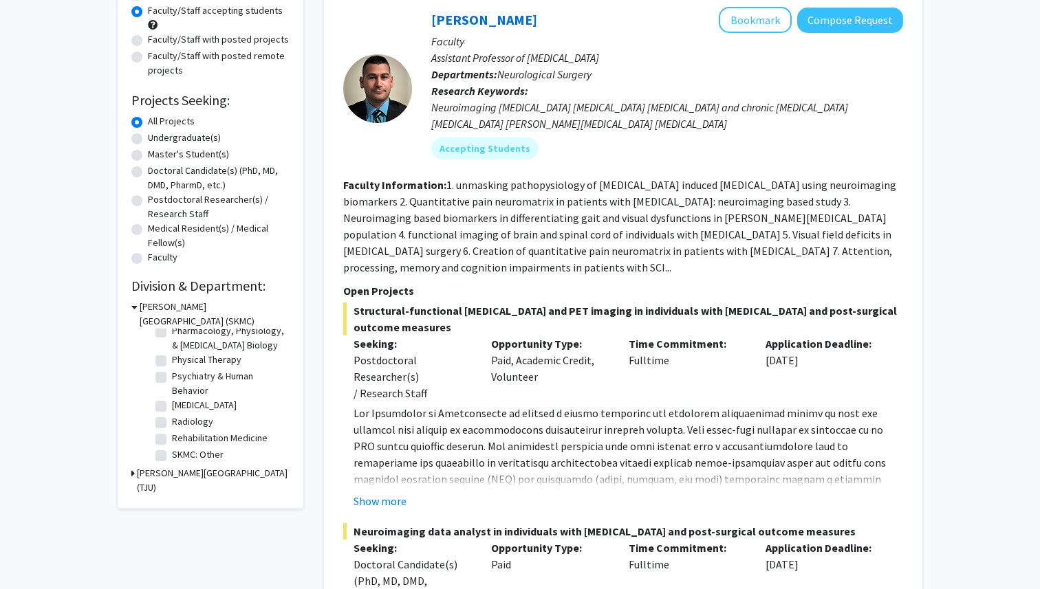
scroll to position [469, 0]
click at [182, 415] on label "[MEDICAL_DATA]" at bounding box center [204, 413] width 65 height 14
click at [181, 415] on input "[MEDICAL_DATA]" at bounding box center [176, 410] width 9 height 9
checkbox input "true"
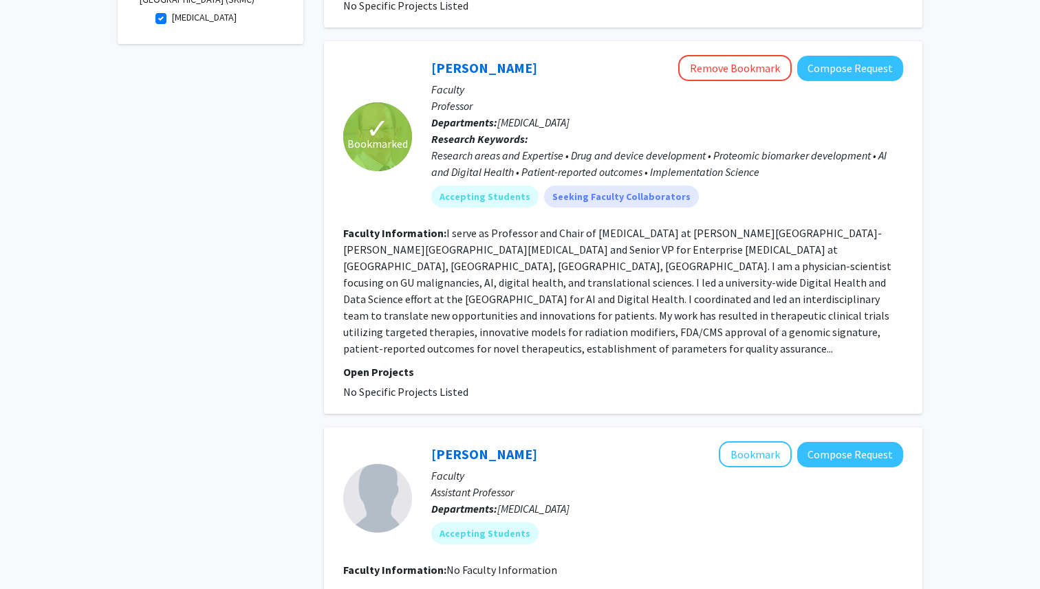
scroll to position [461, 0]
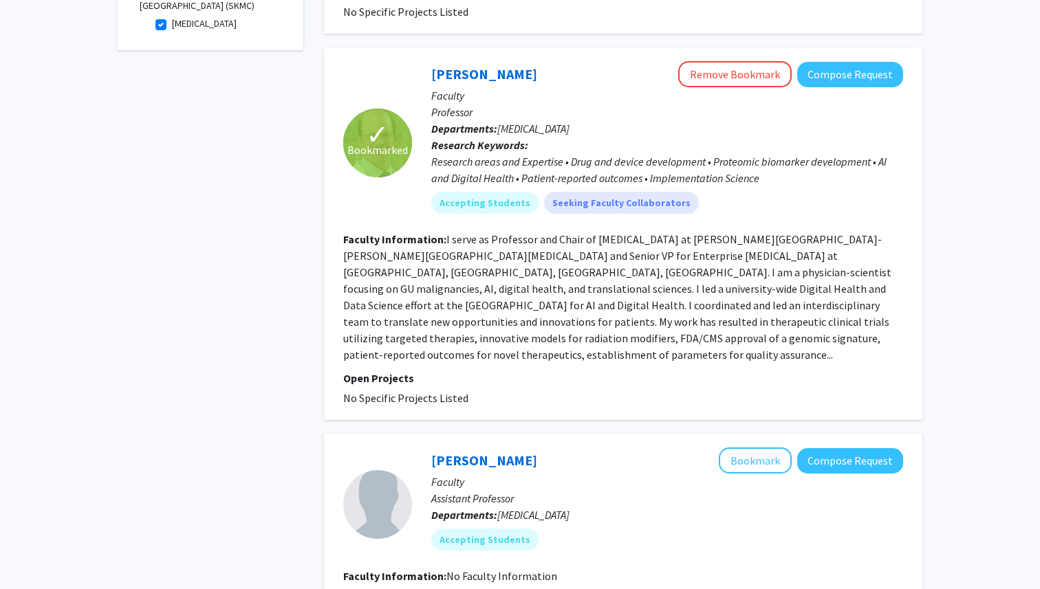
click at [703, 324] on fg-read-more "I serve as Professor and Chair of [MEDICAL_DATA] at [PERSON_NAME][GEOGRAPHIC_DA…" at bounding box center [617, 296] width 548 height 129
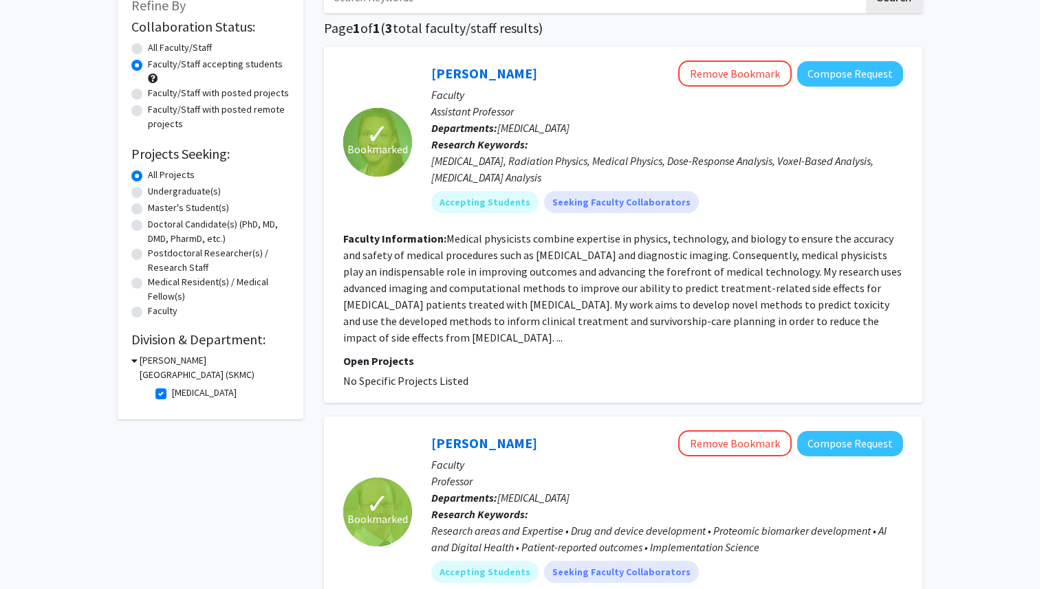
scroll to position [100, 0]
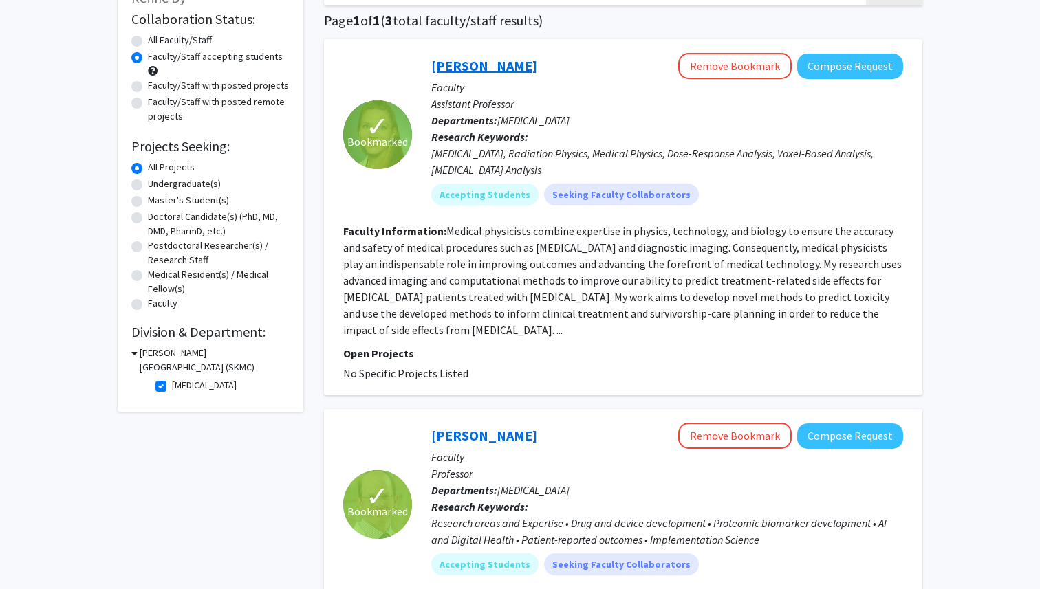
click at [479, 70] on link "[PERSON_NAME]" at bounding box center [484, 65] width 106 height 17
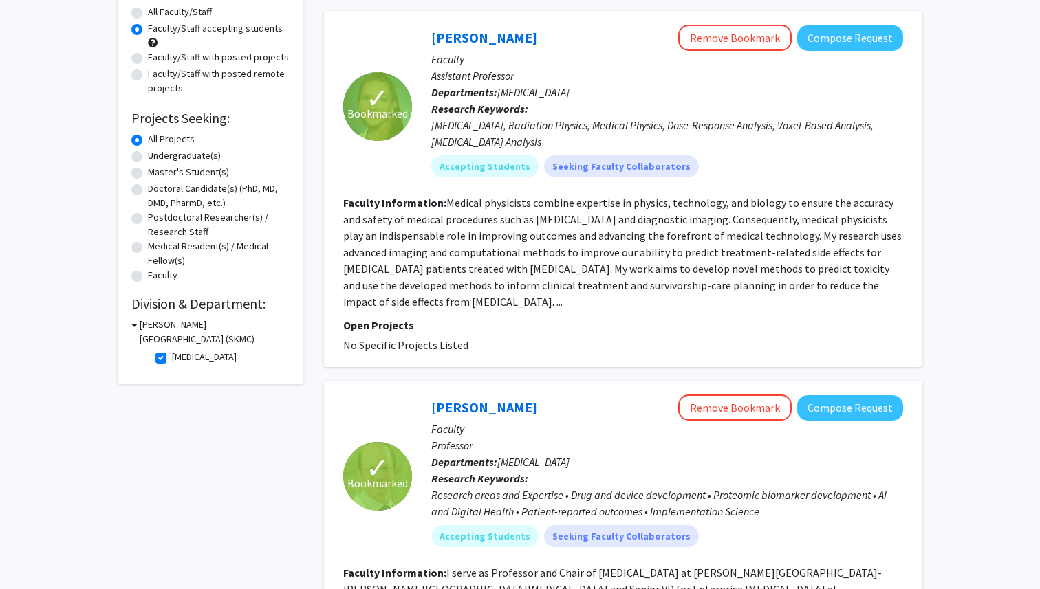
scroll to position [136, 0]
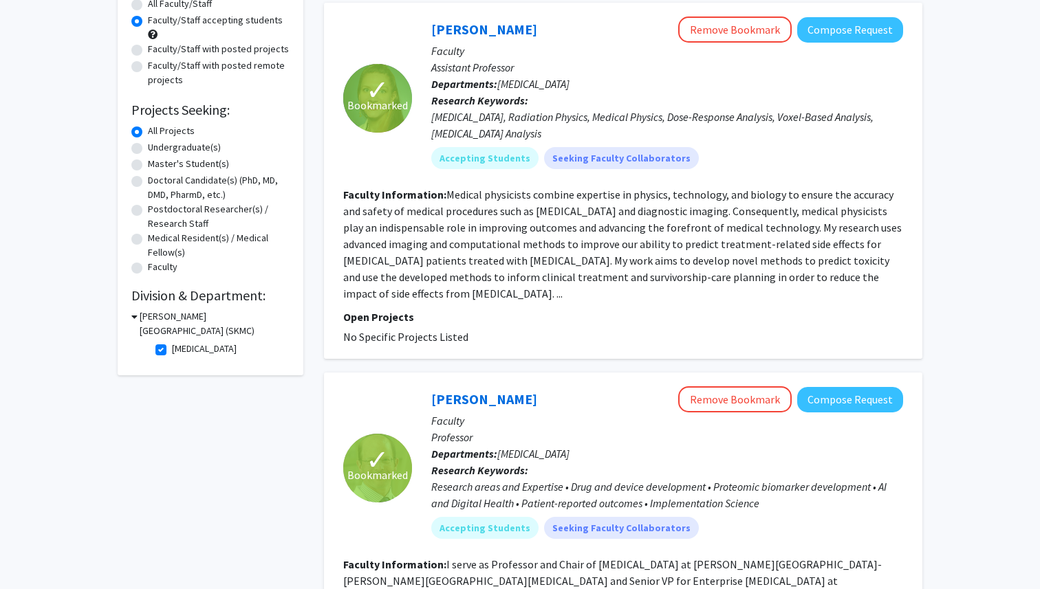
click at [172, 351] on label "[MEDICAL_DATA]" at bounding box center [204, 349] width 65 height 14
click at [172, 351] on input "[MEDICAL_DATA]" at bounding box center [176, 346] width 9 height 9
checkbox input "false"
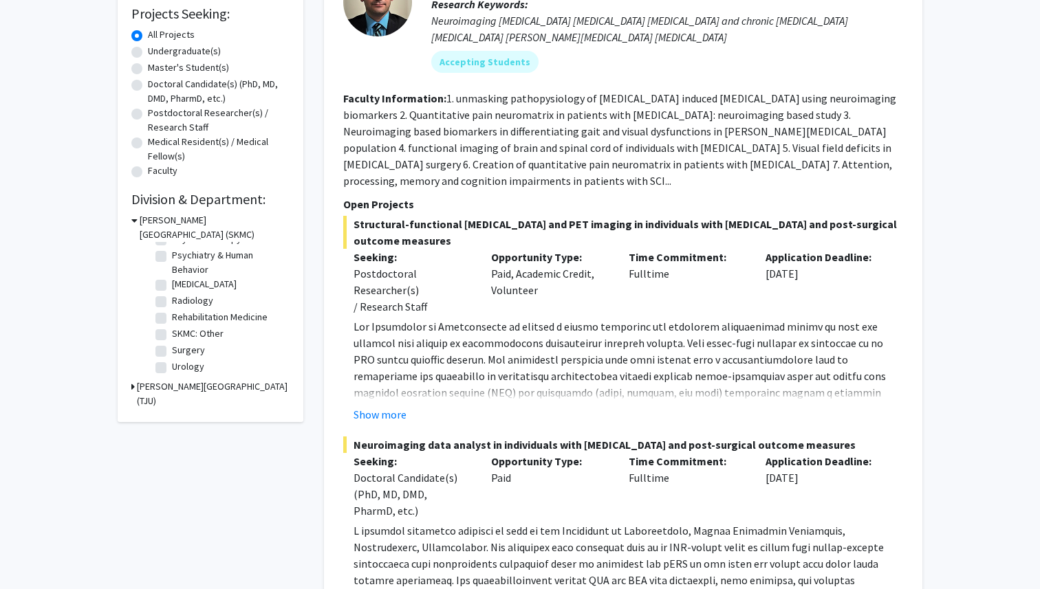
scroll to position [321, 0]
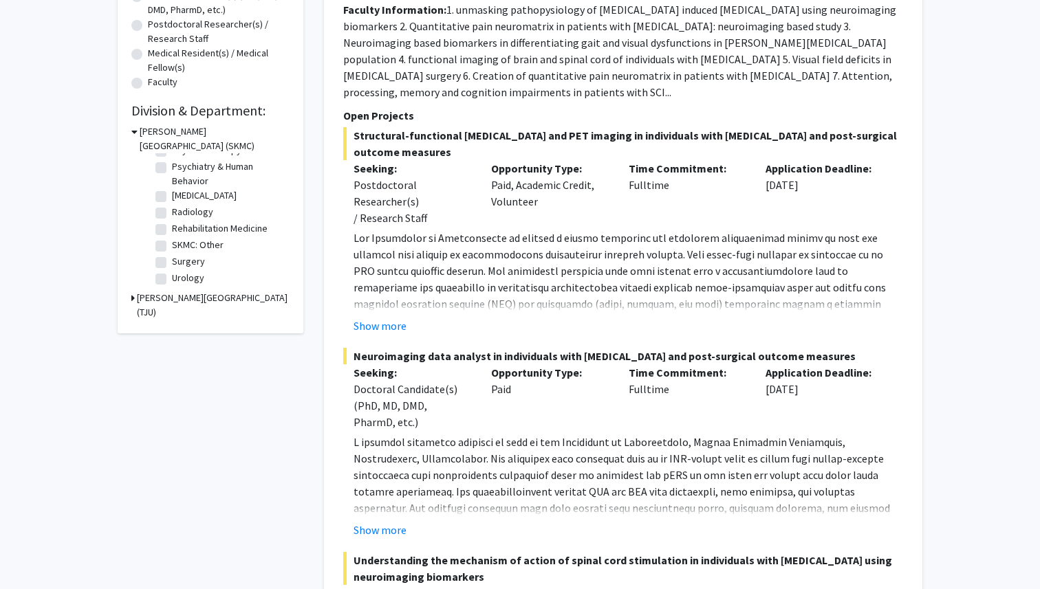
click at [192, 303] on h3 "[PERSON_NAME][GEOGRAPHIC_DATA] (TJU)" at bounding box center [213, 305] width 153 height 29
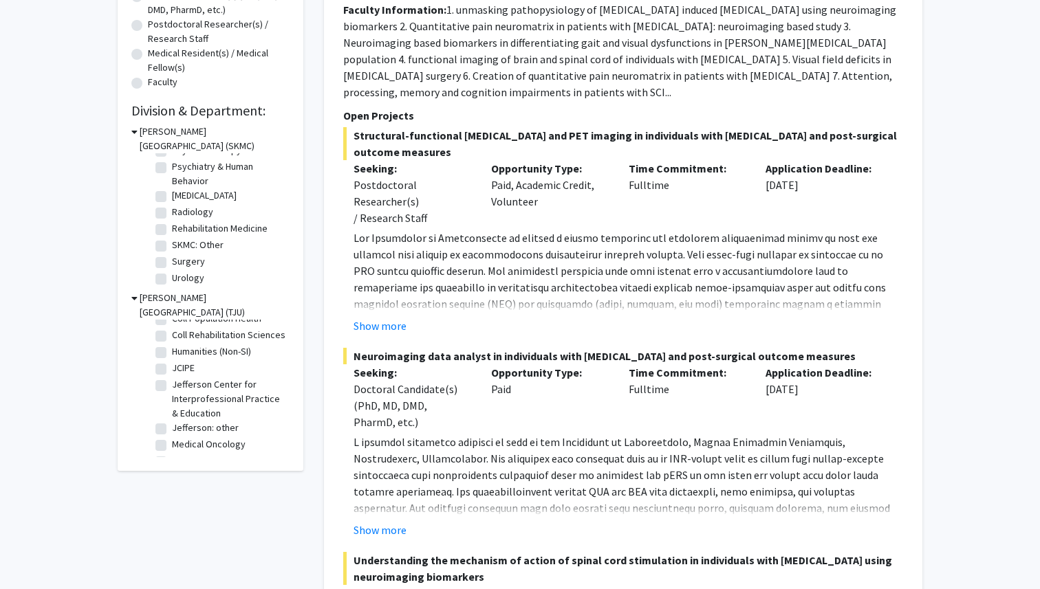
scroll to position [107, 0]
click at [197, 300] on h3 "[PERSON_NAME][GEOGRAPHIC_DATA] (TJU)" at bounding box center [215, 305] width 150 height 29
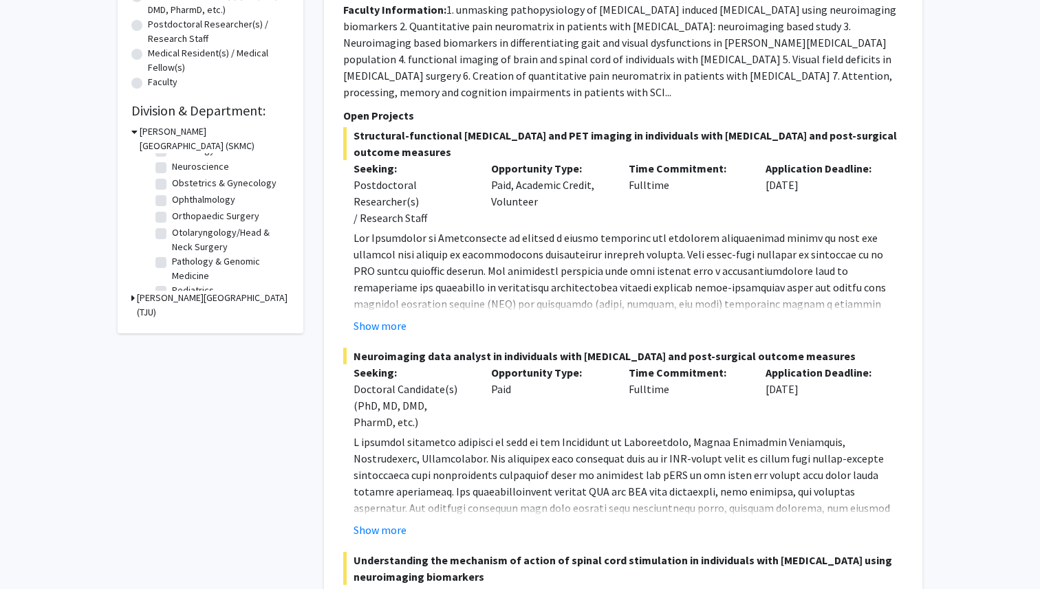
scroll to position [324, 0]
click at [199, 272] on label "Pathology & Genomic Medicine" at bounding box center [229, 270] width 114 height 29
click at [181, 265] on input "Pathology & Genomic Medicine" at bounding box center [176, 260] width 9 height 9
checkbox input "true"
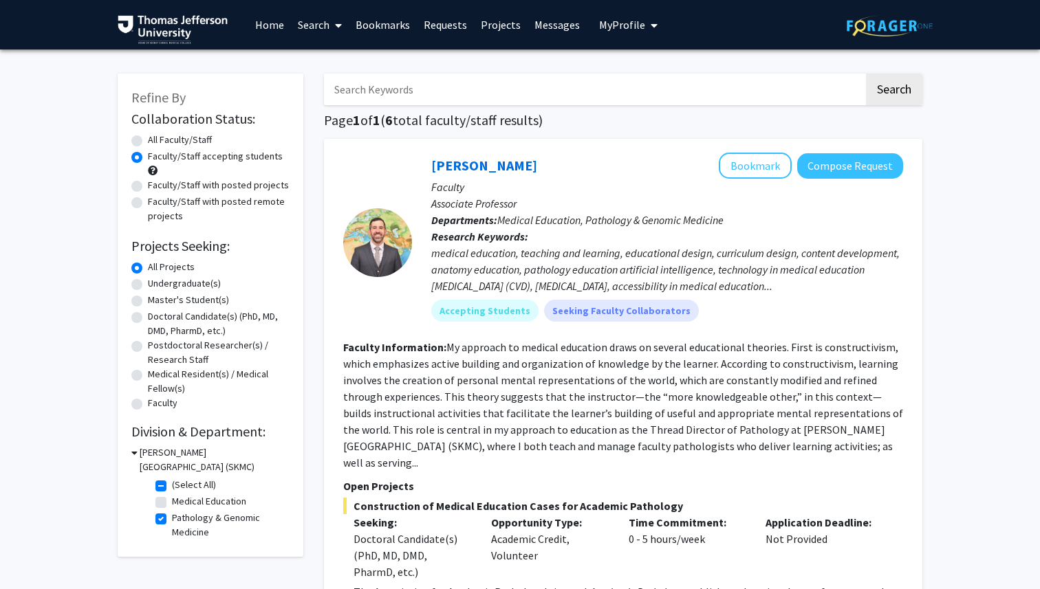
click at [172, 520] on label "Pathology & Genomic Medicine" at bounding box center [229, 525] width 114 height 29
click at [172, 520] on input "Pathology & Genomic Medicine" at bounding box center [176, 515] width 9 height 9
checkbox input "false"
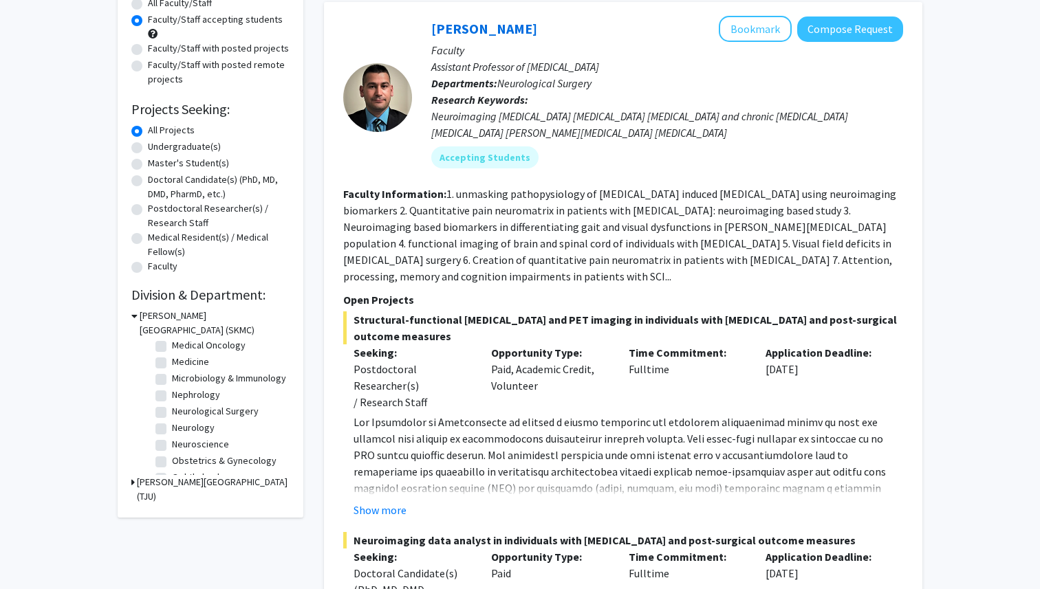
scroll to position [222, 0]
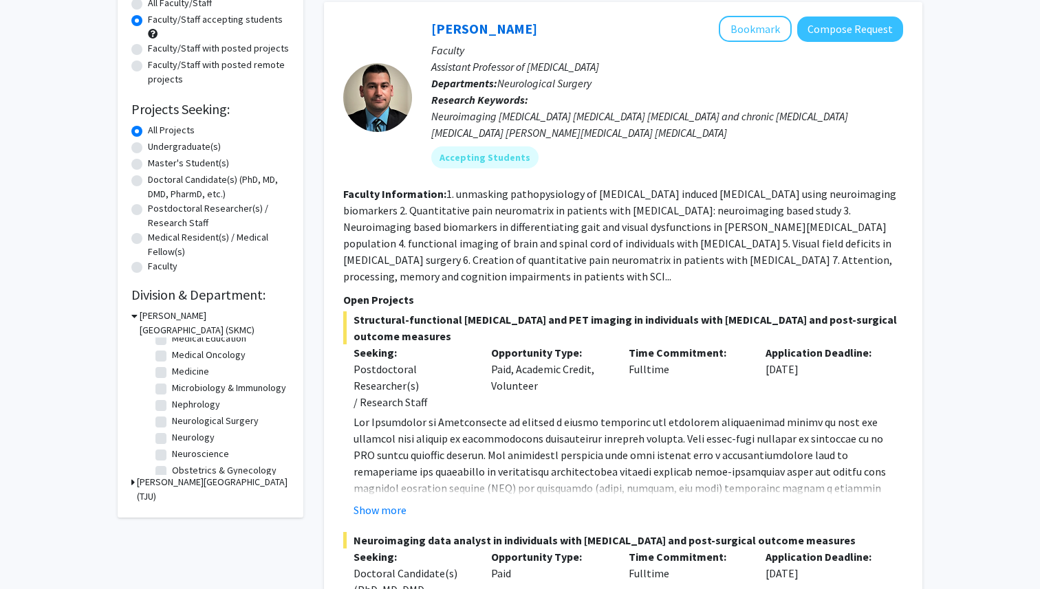
click at [172, 391] on label "Microbiology & Immunology" at bounding box center [229, 388] width 114 height 14
click at [172, 390] on input "Microbiology & Immunology" at bounding box center [176, 385] width 9 height 9
checkbox input "true"
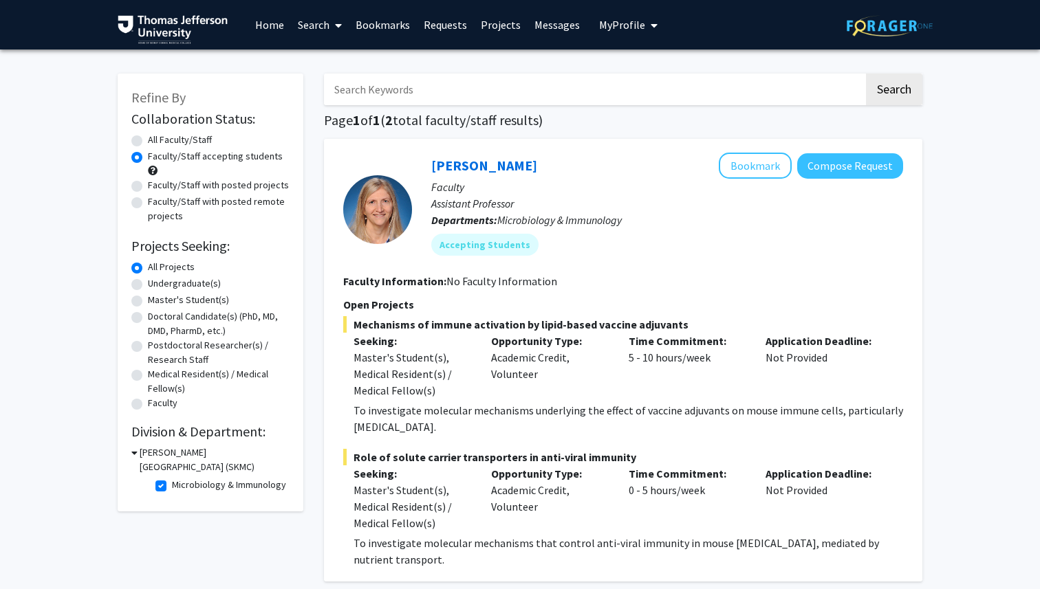
click at [172, 487] on label "Microbiology & Immunology" at bounding box center [229, 485] width 114 height 14
click at [172, 487] on input "Microbiology & Immunology" at bounding box center [176, 482] width 9 height 9
checkbox input "false"
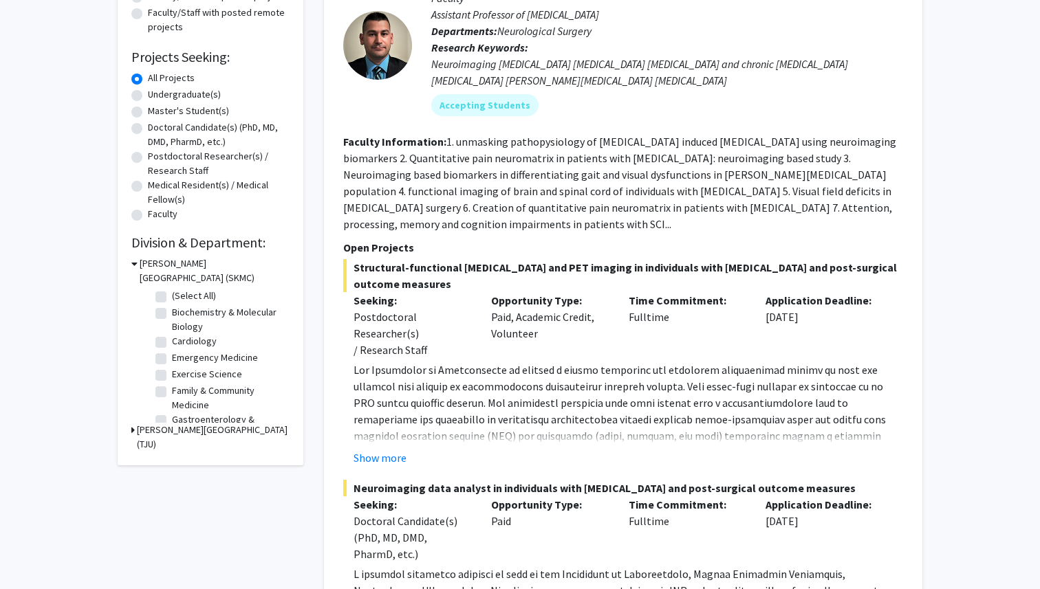
click at [187, 344] on label "Cardiology" at bounding box center [194, 341] width 45 height 14
click at [181, 343] on input "Cardiology" at bounding box center [176, 338] width 9 height 9
checkbox input "true"
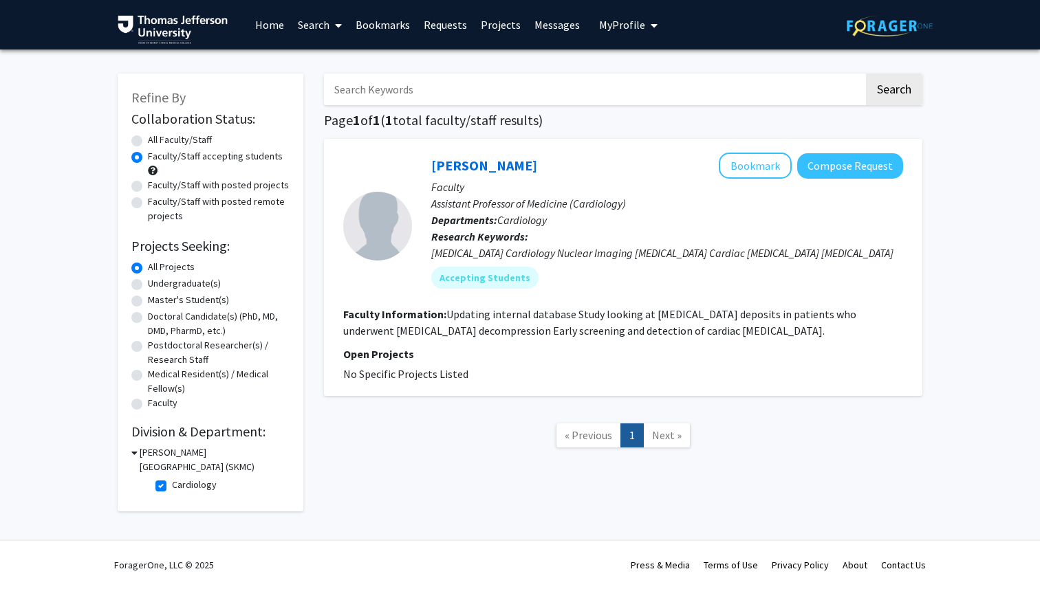
click at [172, 486] on label "Cardiology" at bounding box center [194, 485] width 45 height 14
click at [172, 486] on input "Cardiology" at bounding box center [176, 482] width 9 height 9
checkbox input "false"
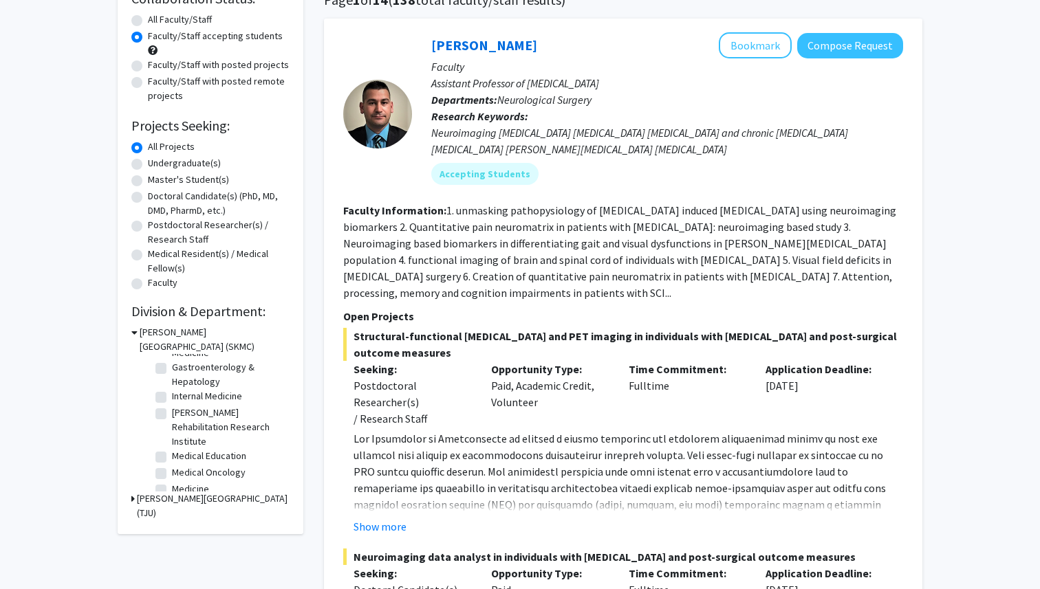
scroll to position [124, 0]
click at [217, 399] on label "Internal Medicine" at bounding box center [207, 393] width 70 height 14
click at [181, 395] on input "Internal Medicine" at bounding box center [176, 390] width 9 height 9
checkbox input "true"
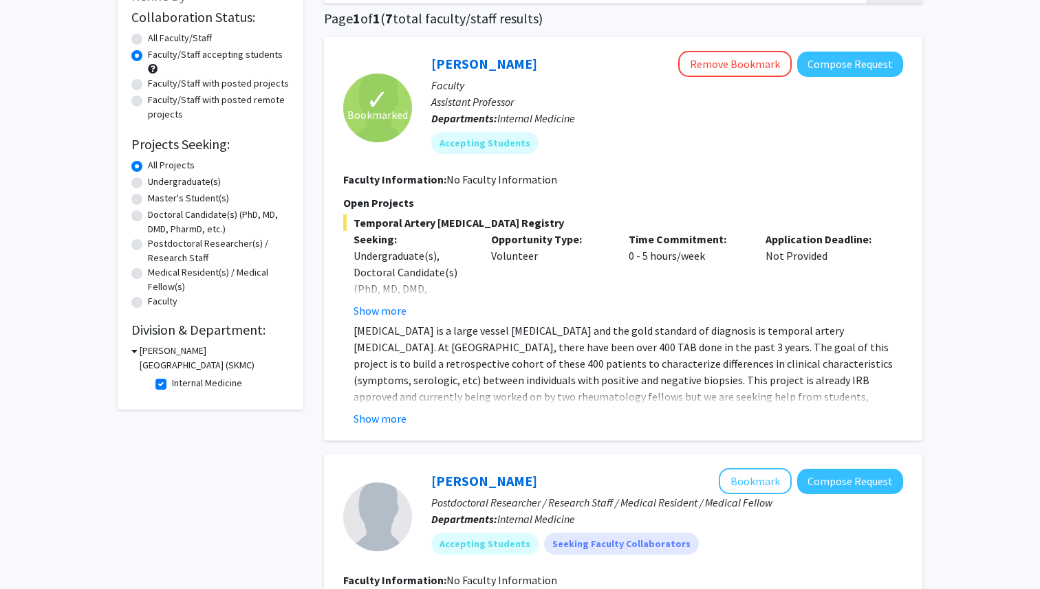
scroll to position [103, 0]
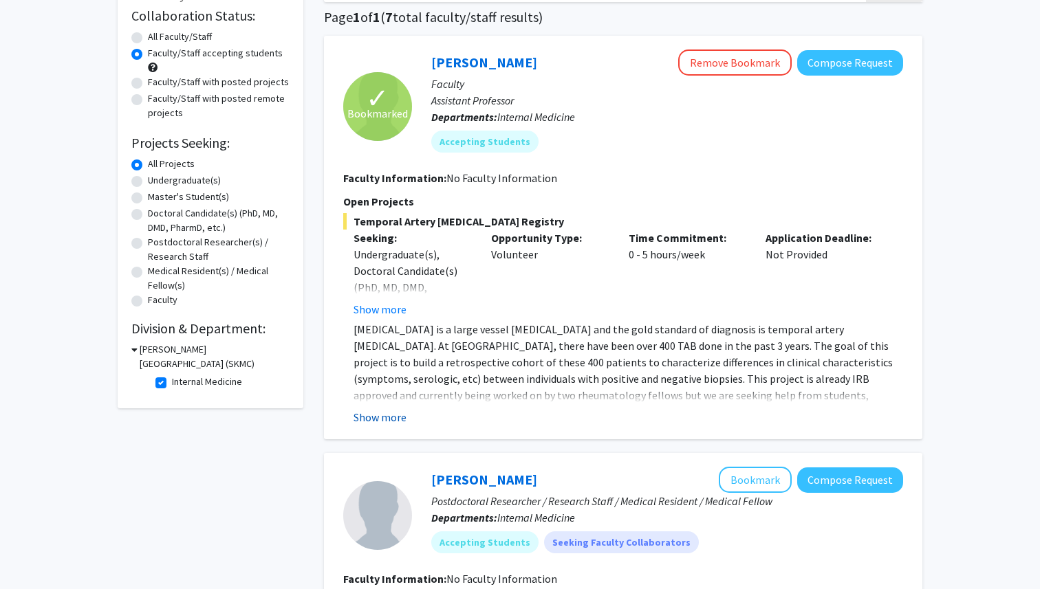
click at [395, 417] on button "Show more" at bounding box center [379, 417] width 53 height 17
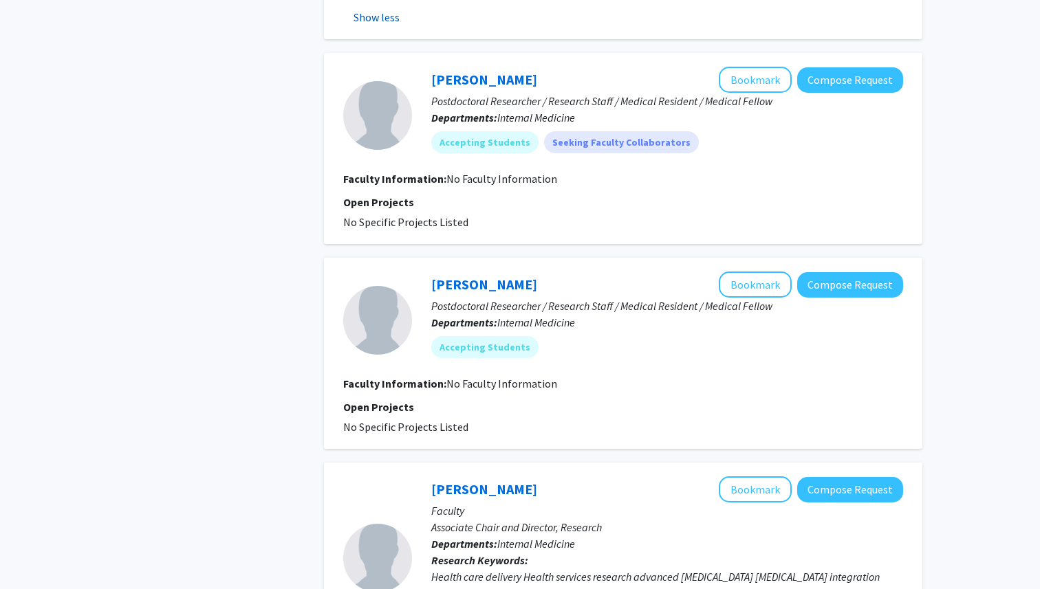
scroll to position [0, 0]
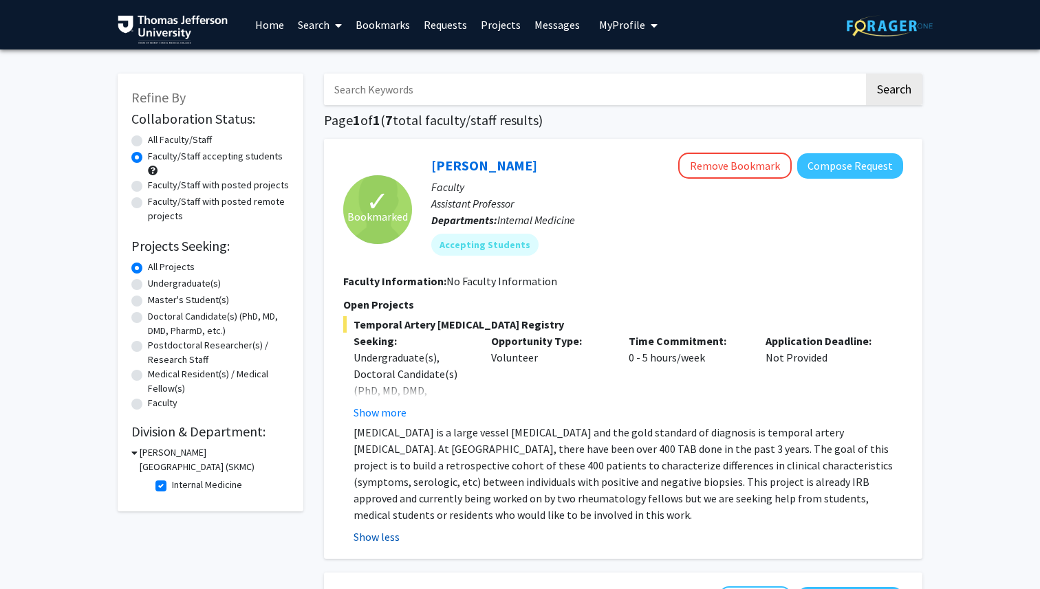
click at [384, 541] on button "Show less" at bounding box center [376, 537] width 46 height 17
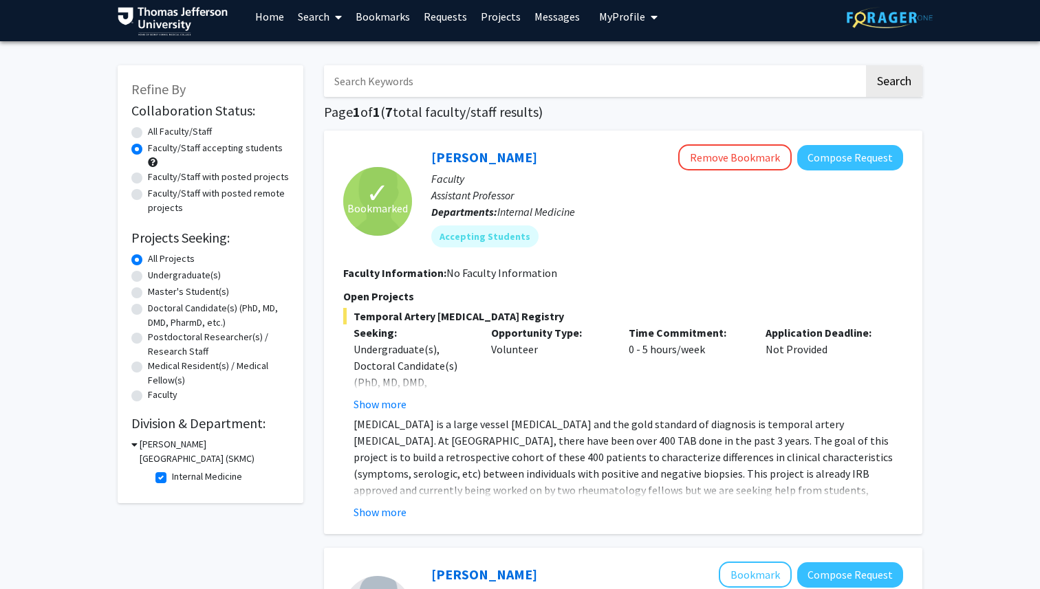
scroll to position [10, 0]
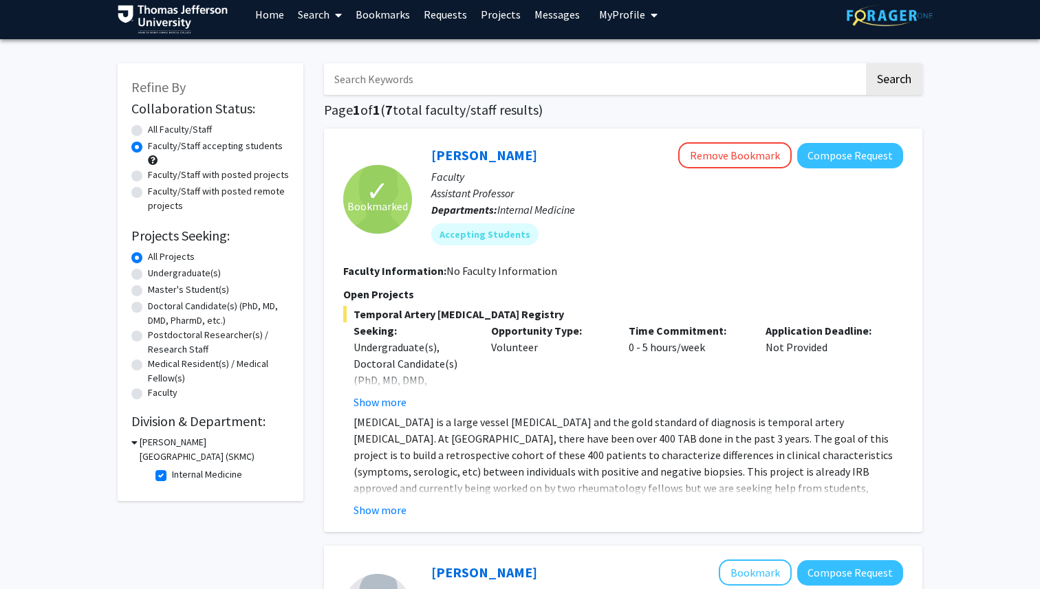
click at [380, 498] on fg-read-more "[MEDICAL_DATA] is a large vessel [MEDICAL_DATA] and the gold standard of diagno…" at bounding box center [623, 466] width 560 height 105
click at [380, 501] on fg-read-more "[MEDICAL_DATA] is a large vessel [MEDICAL_DATA] and the gold standard of diagno…" at bounding box center [623, 466] width 560 height 105
click at [381, 507] on button "Show more" at bounding box center [379, 510] width 53 height 17
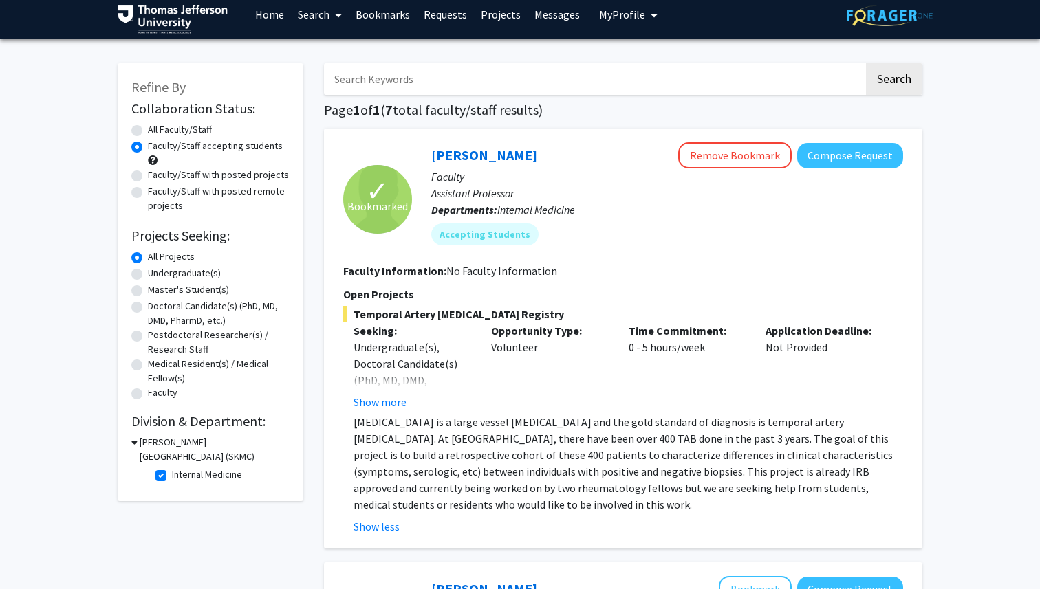
click at [168, 472] on fg-checkbox "Internal Medicine Internal Medicine" at bounding box center [220, 476] width 131 height 17
click at [172, 472] on label "Internal Medicine" at bounding box center [207, 475] width 70 height 14
click at [172, 472] on input "Internal Medicine" at bounding box center [176, 472] width 9 height 9
checkbox input "false"
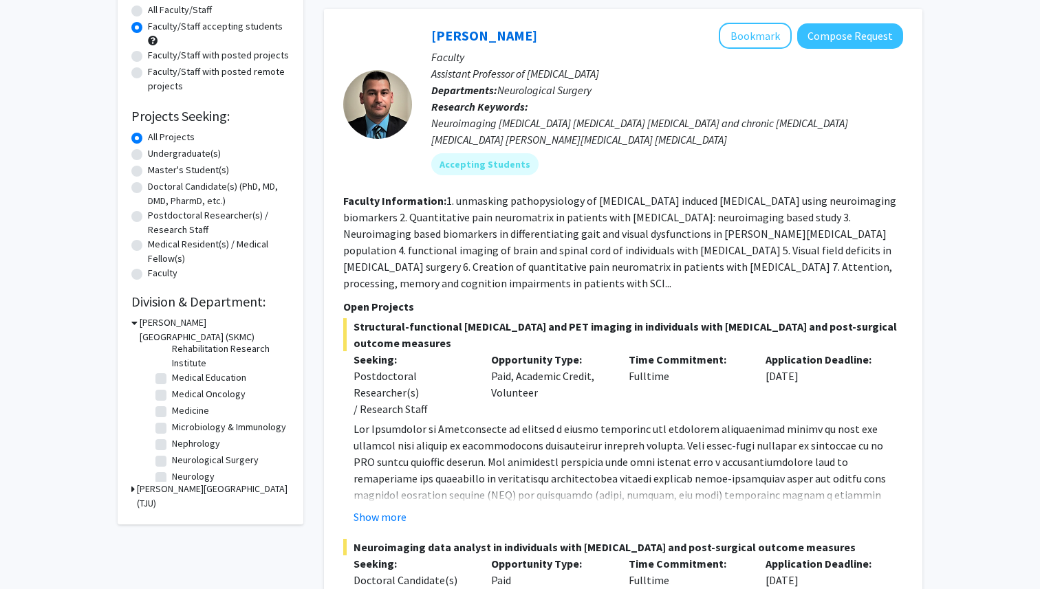
scroll to position [190, 0]
click at [172, 393] on label "Medical Oncology" at bounding box center [209, 393] width 74 height 14
click at [172, 393] on input "Medical Oncology" at bounding box center [176, 390] width 9 height 9
checkbox input "true"
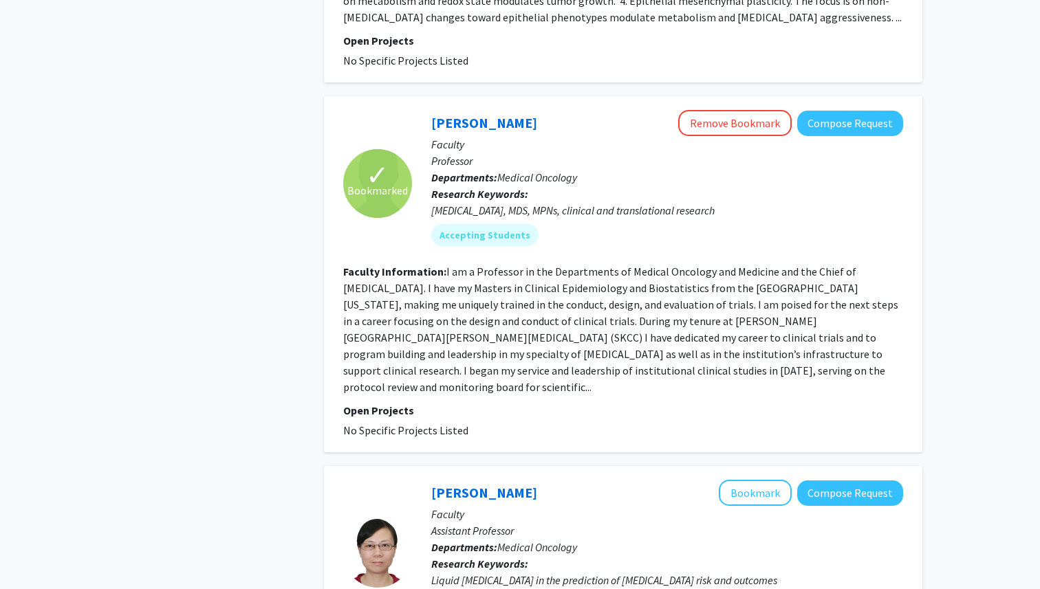
scroll to position [1038, 0]
click at [524, 333] on fg-read-more "I am a Professor in the Departments of Medical Oncology and Medicine and the Ch…" at bounding box center [620, 328] width 555 height 129
click at [492, 266] on fg-read-more "I am a Professor in the Departments of Medical Oncology and Medicine and the Ch…" at bounding box center [620, 328] width 555 height 129
click at [503, 113] on link "[PERSON_NAME]" at bounding box center [484, 121] width 106 height 17
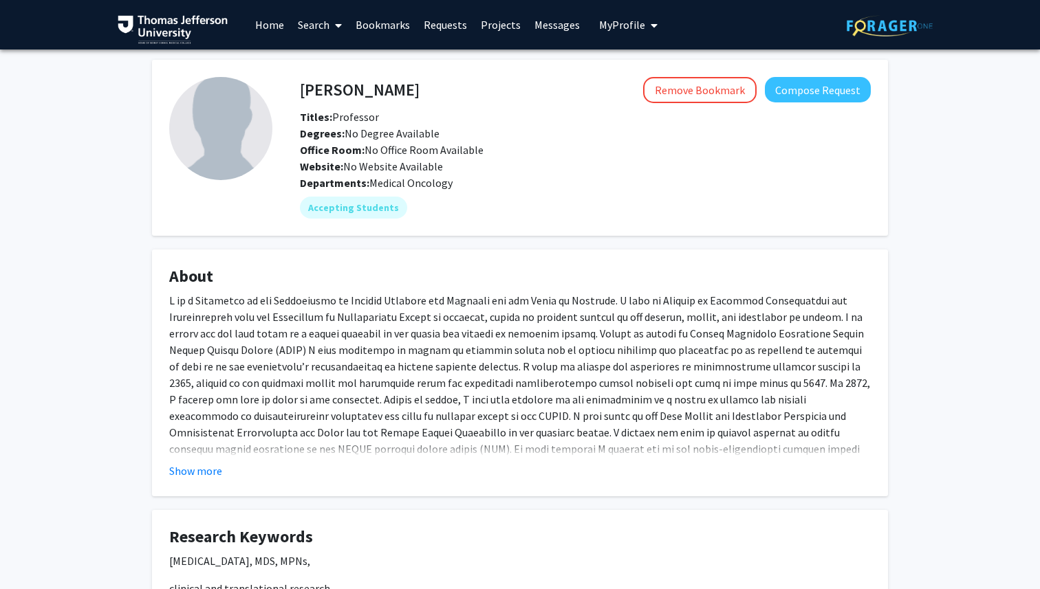
scroll to position [21, 0]
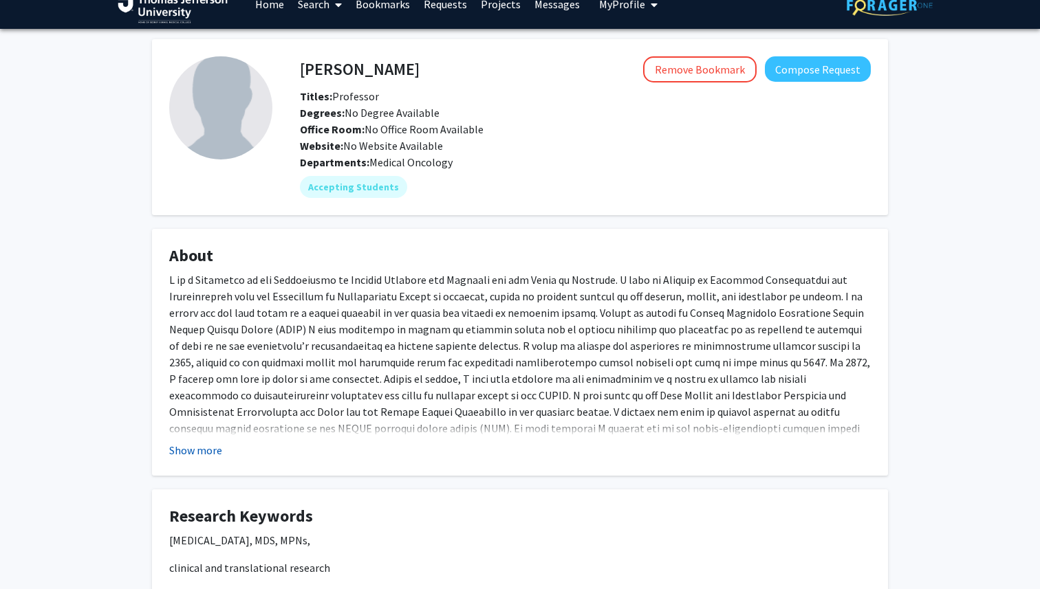
click at [204, 446] on button "Show more" at bounding box center [195, 450] width 53 height 17
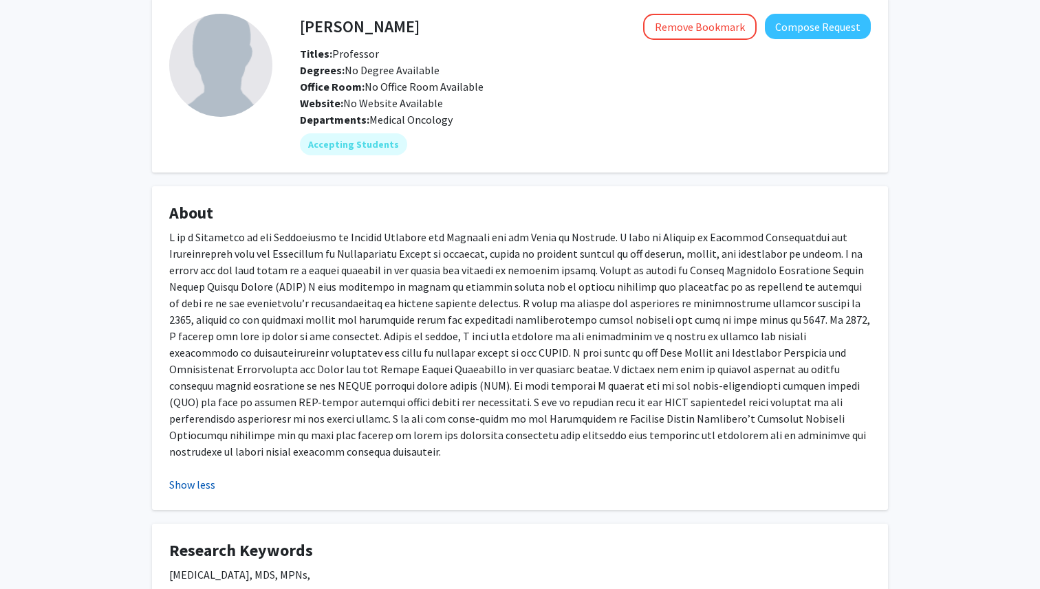
scroll to position [72, 0]
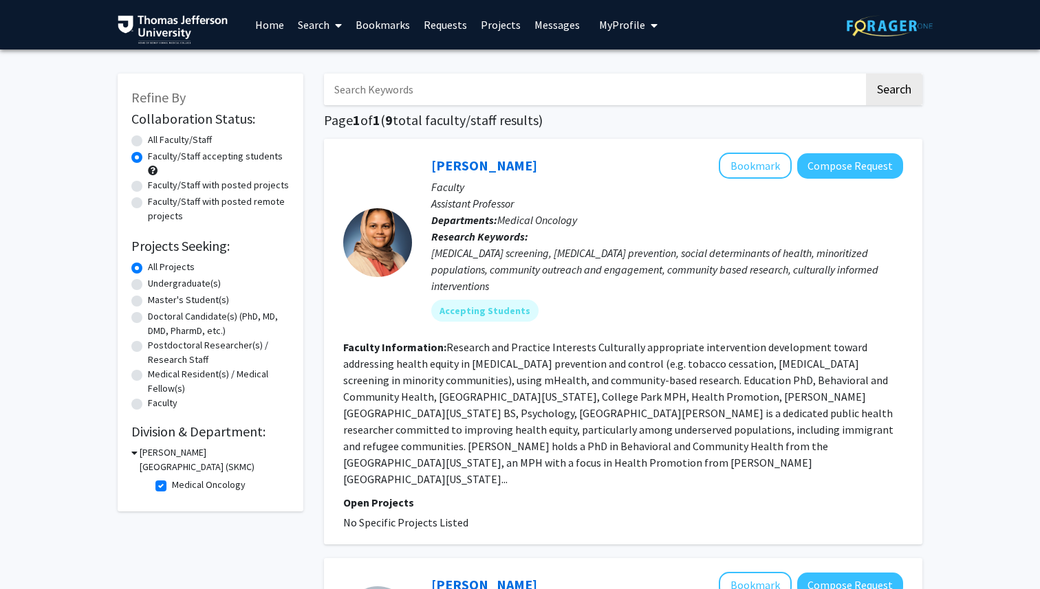
scroll to position [8, 0]
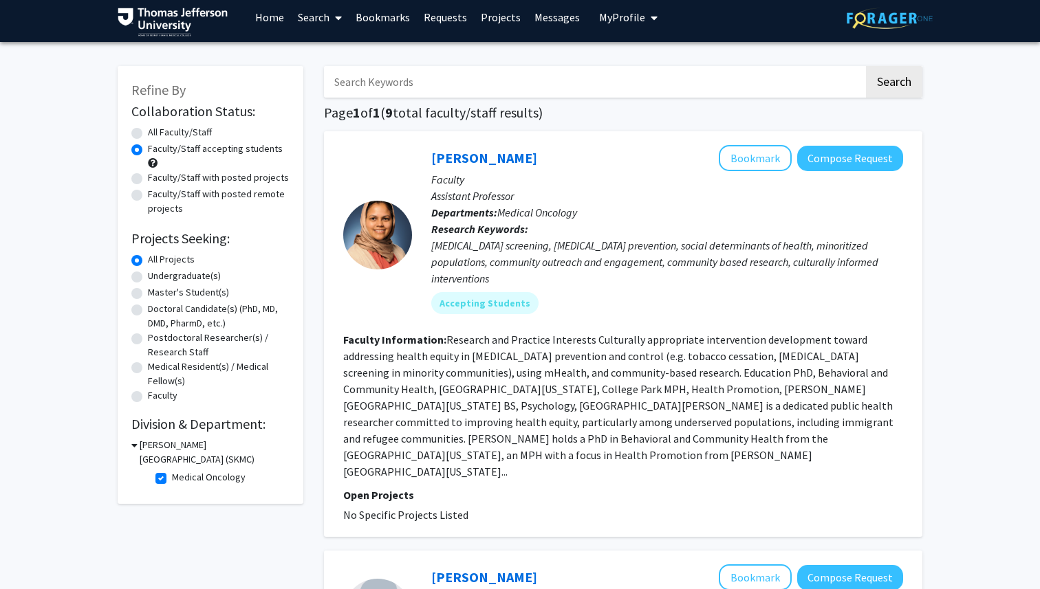
click at [172, 475] on label "Medical Oncology" at bounding box center [209, 477] width 74 height 14
click at [172, 475] on input "Medical Oncology" at bounding box center [176, 474] width 9 height 9
checkbox input "false"
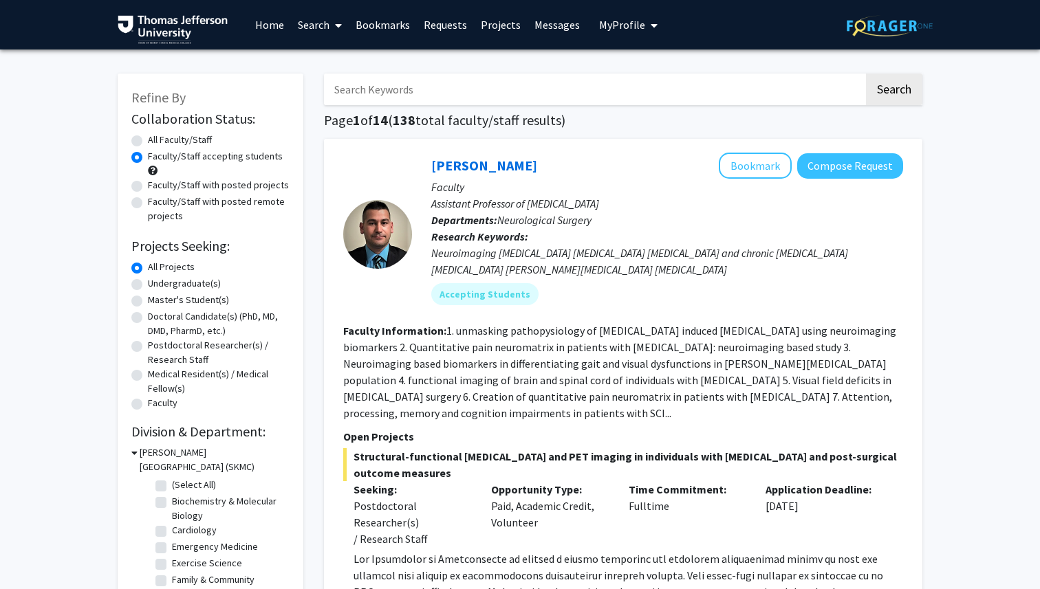
click at [148, 190] on label "Faculty/Staff with posted projects" at bounding box center [218, 185] width 141 height 14
click at [148, 187] on input "Faculty/Staff with posted projects" at bounding box center [152, 182] width 9 height 9
radio input "true"
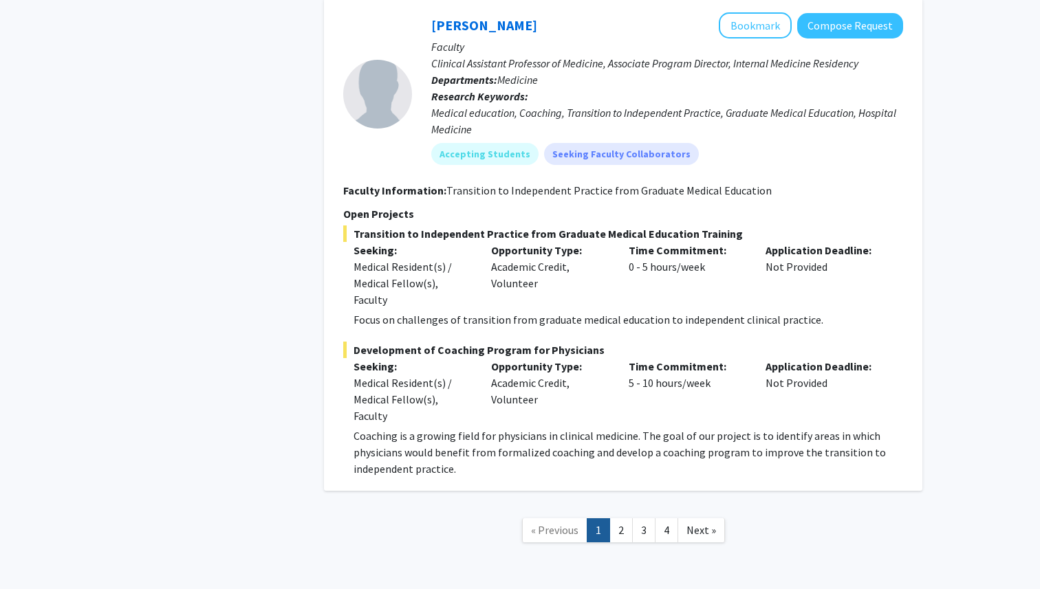
scroll to position [9922, 0]
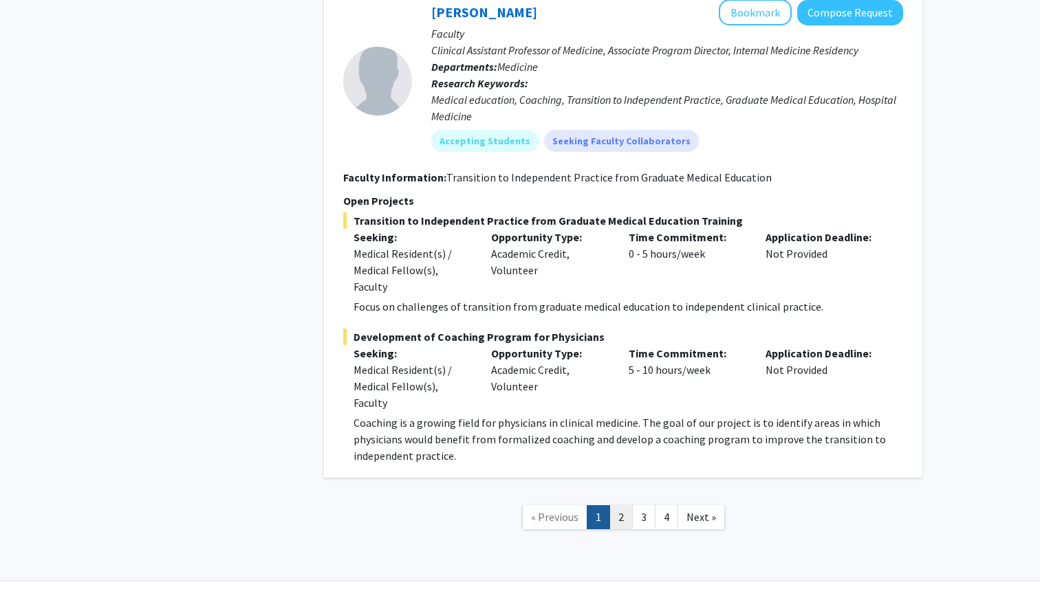
click at [618, 505] on link "2" at bounding box center [620, 517] width 23 height 24
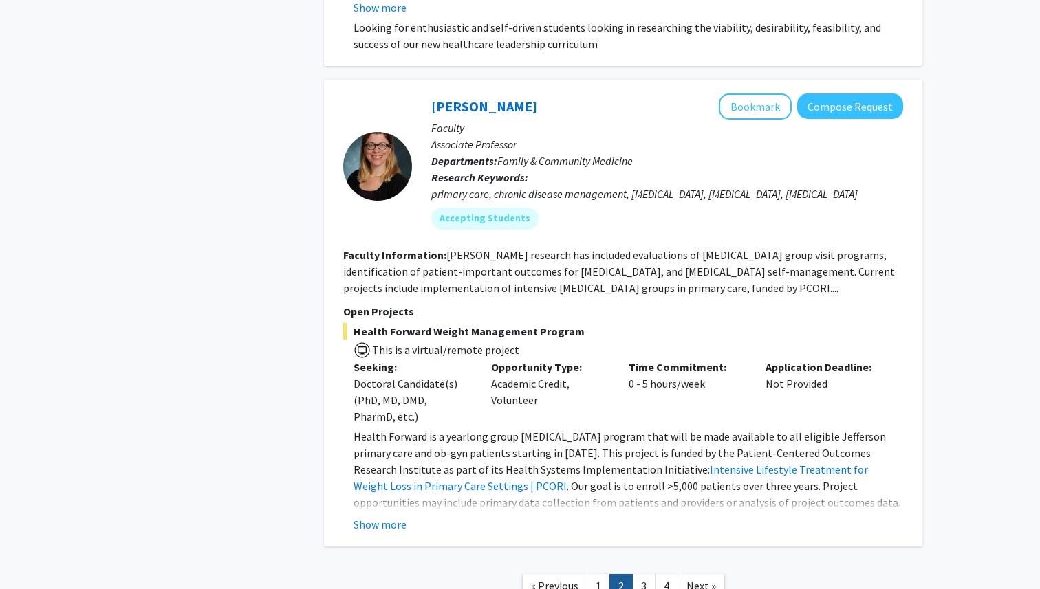
scroll to position [5651, 0]
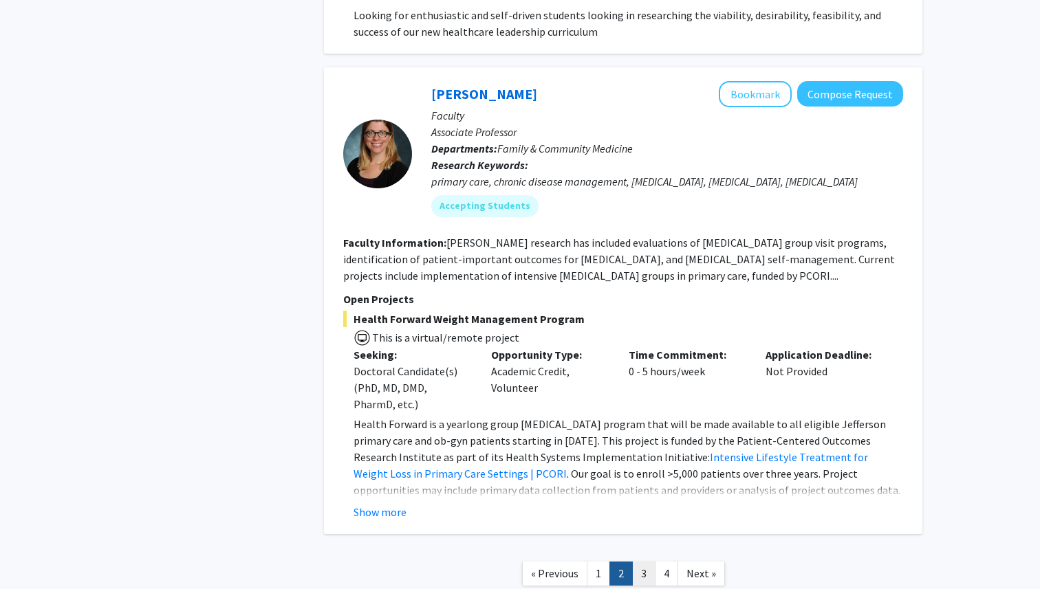
click at [644, 562] on link "3" at bounding box center [643, 574] width 23 height 24
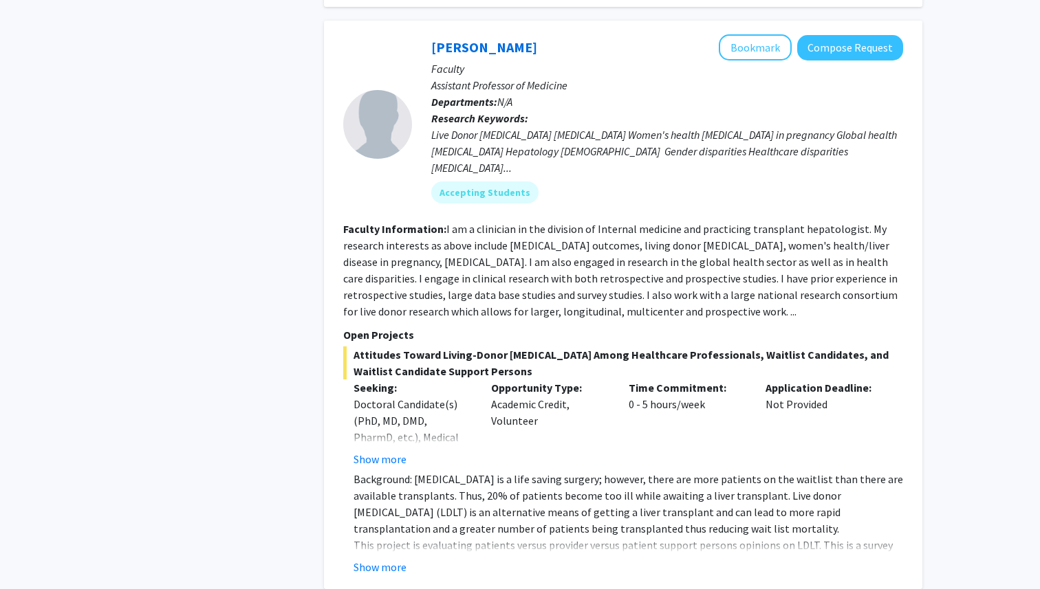
scroll to position [3890, 0]
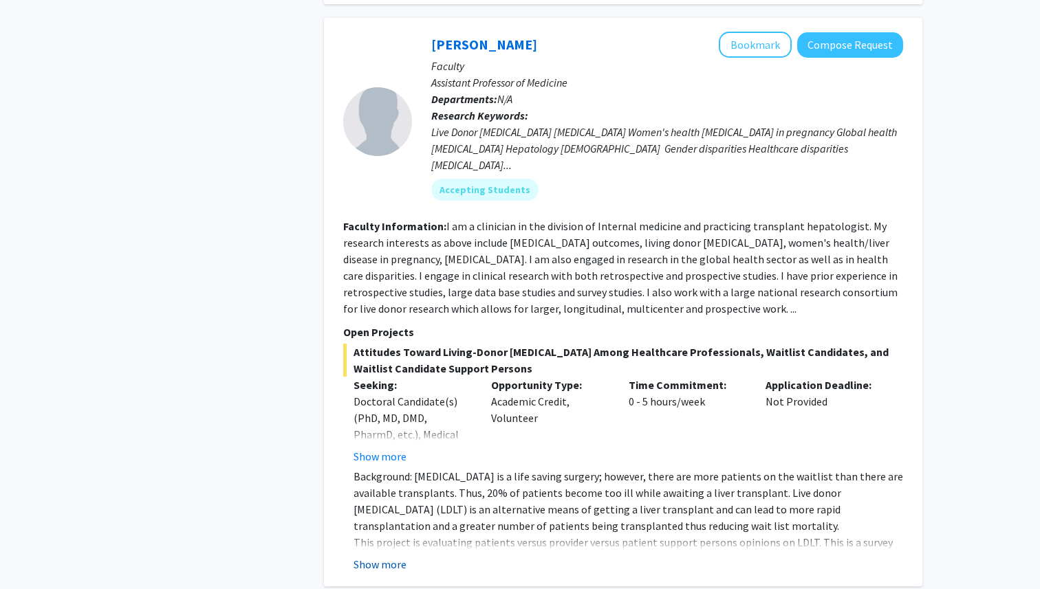
click at [382, 556] on button "Show more" at bounding box center [379, 564] width 53 height 17
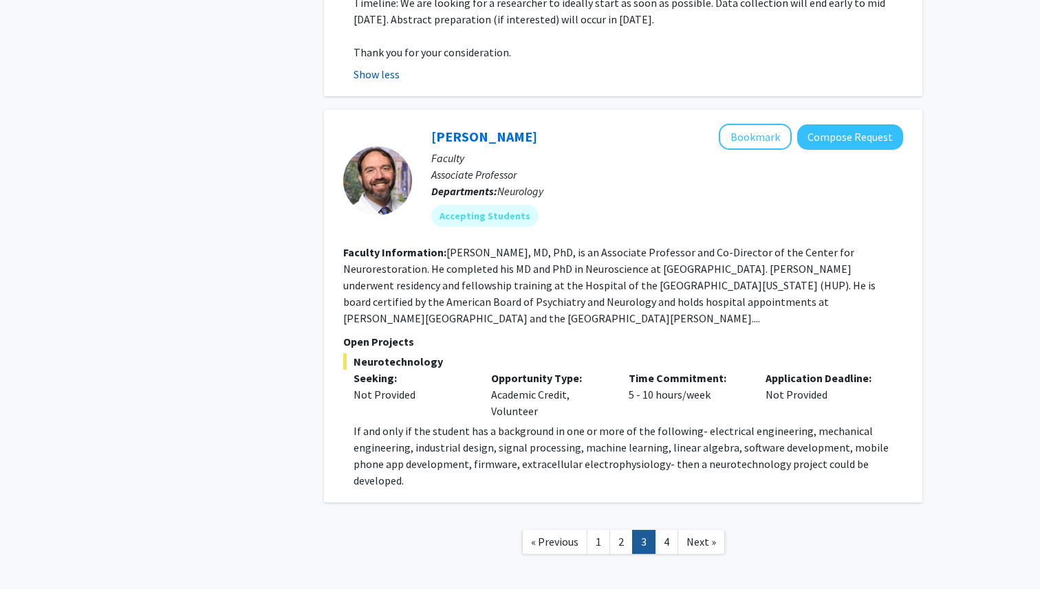
scroll to position [4560, 0]
click at [549, 424] on p "If and only if the student has a background in one or more of the following- el…" at bounding box center [627, 457] width 549 height 66
click at [664, 531] on link "4" at bounding box center [666, 543] width 23 height 24
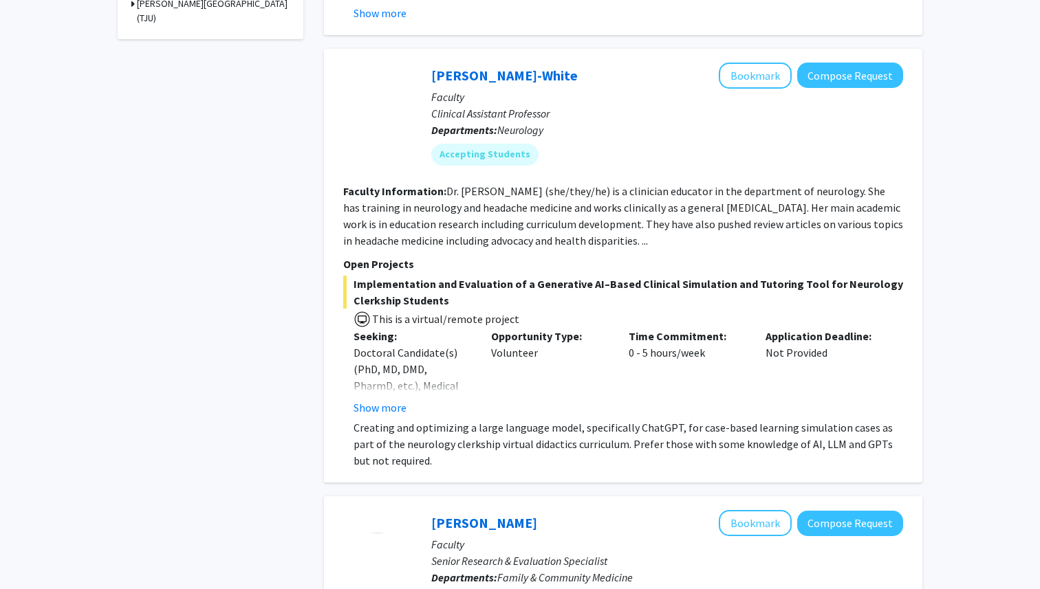
scroll to position [614, 0]
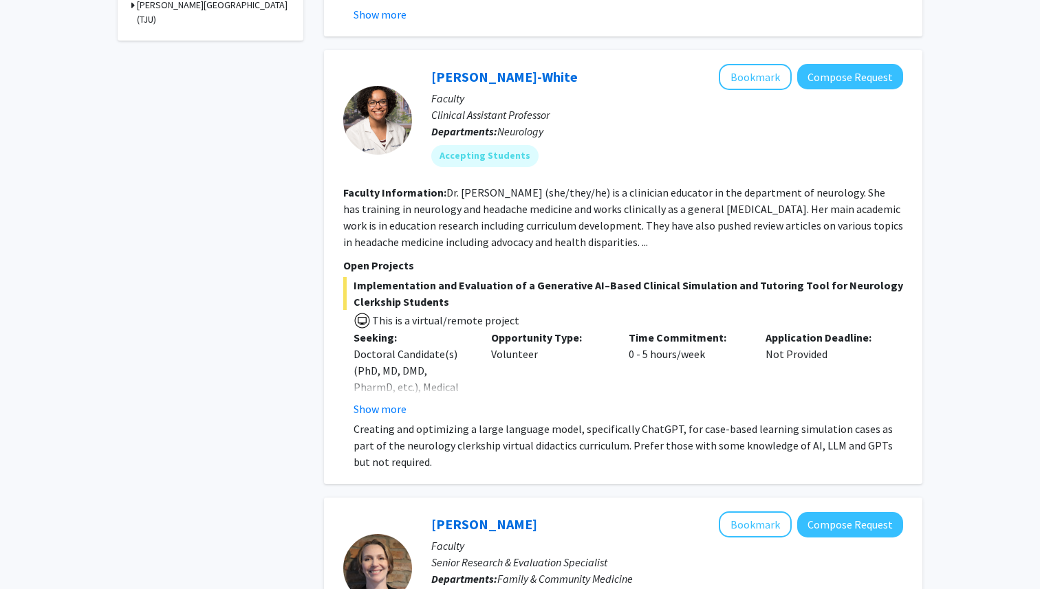
click at [442, 219] on fg-read-more "Dr. [PERSON_NAME] (she/they/he) is a clinician educator in the department of ne…" at bounding box center [623, 217] width 560 height 63
click at [519, 74] on link "[PERSON_NAME]-White" at bounding box center [504, 76] width 146 height 17
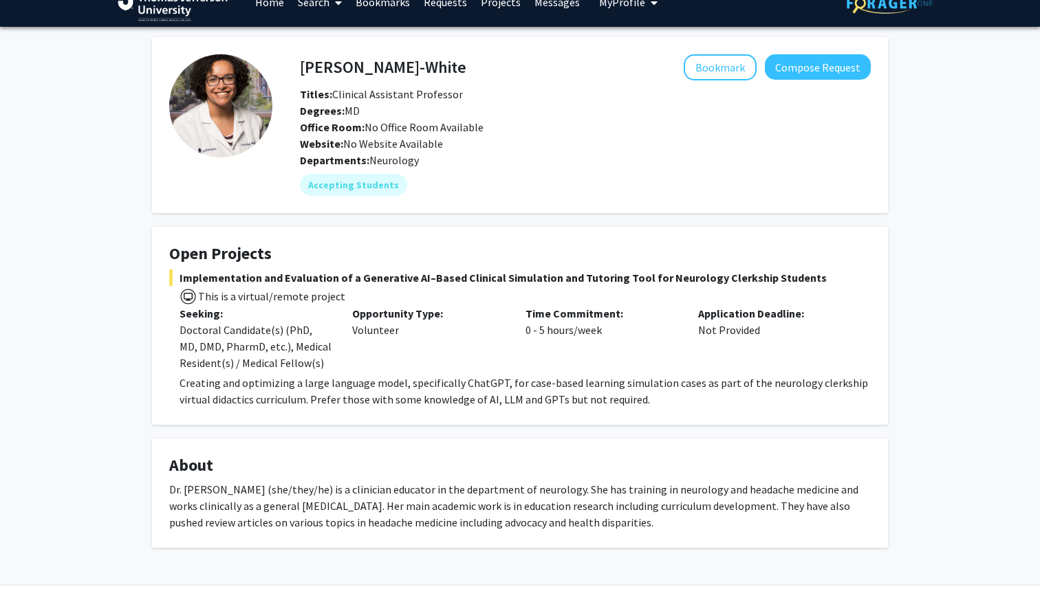
scroll to position [21, 0]
